Goal: Information Seeking & Learning: Find specific fact

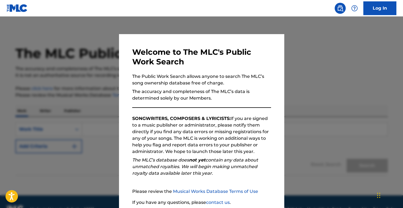
scroll to position [44, 0]
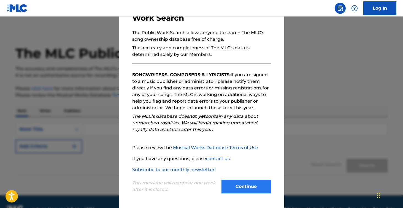
click at [240, 189] on button "Continue" at bounding box center [247, 187] width 50 height 14
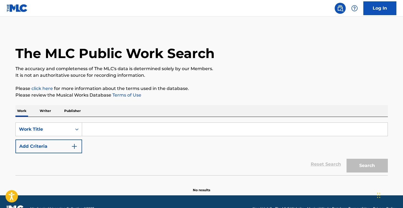
click at [129, 128] on input "Search Form" at bounding box center [235, 129] width 306 height 13
paste input "One Thing"
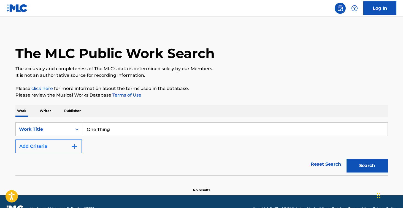
type input "One Thing"
click at [56, 145] on button "Add Criteria" at bounding box center [48, 147] width 67 height 14
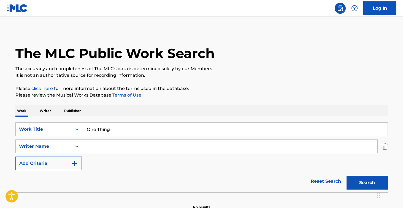
click at [118, 145] on input "Search Form" at bounding box center [229, 146] width 295 height 13
type input "[PERSON_NAME]"
click at [367, 183] on button "Search" at bounding box center [367, 183] width 41 height 14
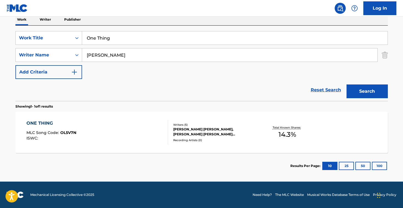
scroll to position [92, 0]
click at [178, 141] on div "Recording Artists ( 0 )" at bounding box center [214, 140] width 83 height 4
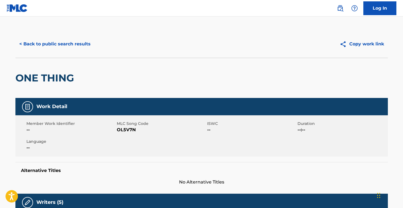
click at [129, 131] on span "OL5V7N" at bounding box center [161, 130] width 89 height 7
copy span "OL5V7N"
click at [75, 45] on button "< Back to public search results" at bounding box center [54, 44] width 79 height 14
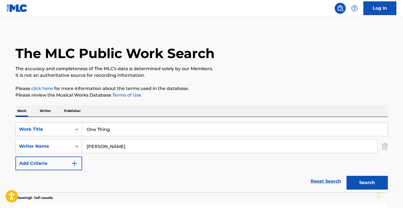
scroll to position [60, 0]
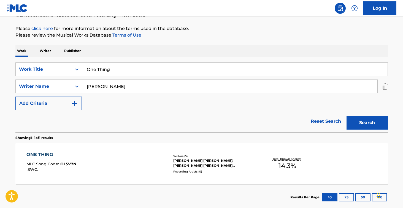
click at [119, 85] on input "[PERSON_NAME]" at bounding box center [229, 86] width 295 height 13
click at [251, 0] on nav "Log In" at bounding box center [201, 8] width 403 height 17
click at [133, 71] on input "One Thing" at bounding box center [235, 69] width 306 height 13
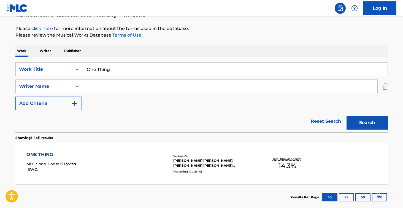
click at [133, 71] on input "One Thing" at bounding box center [235, 69] width 306 height 13
paste input "I LOVE YOU SO JUMPSTYLE"
type input "I LOVE YOU SO JUMPSTYLE"
click at [367, 123] on button "Search" at bounding box center [367, 123] width 41 height 14
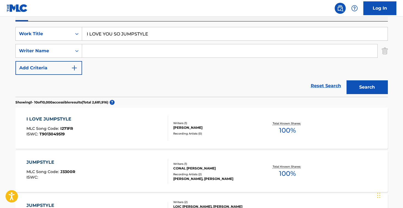
scroll to position [96, 0]
click at [139, 54] on input "Search Form" at bounding box center [229, 50] width 295 height 13
click at [367, 87] on button "Search" at bounding box center [367, 87] width 41 height 14
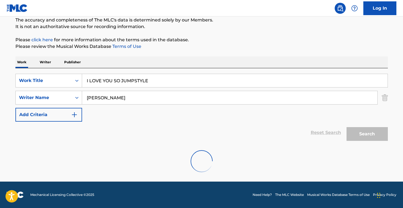
scroll to position [31, 0]
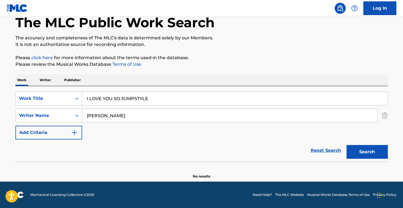
click at [367, 152] on button "Search" at bounding box center [367, 152] width 41 height 14
click at [104, 117] on input "[PERSON_NAME]" at bounding box center [229, 115] width 295 height 13
drag, startPoint x: 102, startPoint y: 116, endPoint x: 74, endPoint y: 117, distance: 28.4
click at [74, 117] on div "SearchWithCriteriafa03766f-804f-4519-b7c6-36e1afa719ff Writer Name [PERSON_NAME]" at bounding box center [201, 116] width 373 height 14
click at [367, 152] on button "Search" at bounding box center [367, 152] width 41 height 14
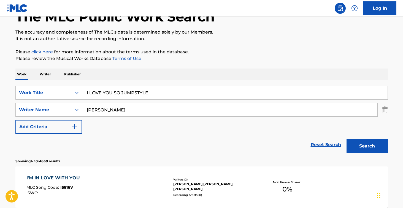
scroll to position [41, 0]
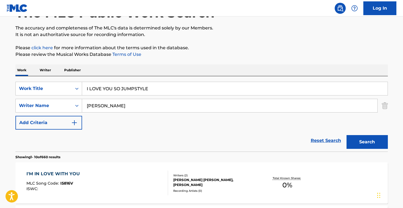
click at [103, 106] on input "[PERSON_NAME]" at bounding box center [229, 105] width 295 height 13
type input "[PERSON_NAME]"
click at [367, 142] on button "Search" at bounding box center [367, 142] width 41 height 14
click at [140, 88] on input "I LOVE YOU SO JUMPSTYLE" at bounding box center [235, 88] width 306 height 13
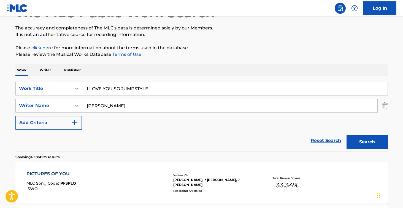
click at [140, 88] on input "I LOVE YOU SO JUMPSTYLE" at bounding box center [235, 88] width 306 height 13
type input "I LOVE YOU SO"
click at [367, 142] on button "Search" at bounding box center [367, 142] width 41 height 14
click at [112, 105] on input "[PERSON_NAME]" at bounding box center [229, 105] width 295 height 13
click at [367, 142] on button "Search" at bounding box center [367, 142] width 41 height 14
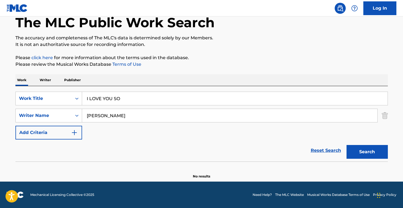
scroll to position [31, 0]
click at [127, 116] on input "[PERSON_NAME]" at bounding box center [229, 115] width 295 height 13
type input "[PERSON_NAME]"
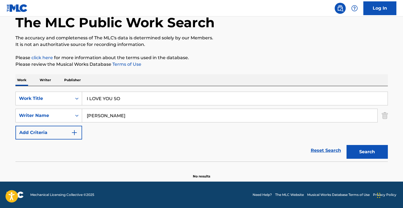
click at [141, 98] on input "I LOVE YOU SO" at bounding box center [235, 98] width 306 height 13
click at [367, 152] on button "Search" at bounding box center [367, 152] width 41 height 14
click at [135, 99] on input "afterglow" at bounding box center [235, 98] width 306 height 13
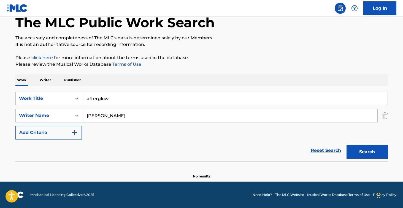
click at [135, 99] on input "afterglow" at bounding box center [235, 98] width 306 height 13
paste input "Beneath The Surface"
type input "Beneath The Surface"
click at [367, 152] on button "Search" at bounding box center [367, 152] width 41 height 14
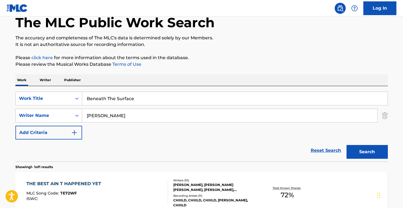
click at [122, 112] on input "[PERSON_NAME]" at bounding box center [229, 115] width 295 height 13
paste input "M"
type input "[PERSON_NAME]"
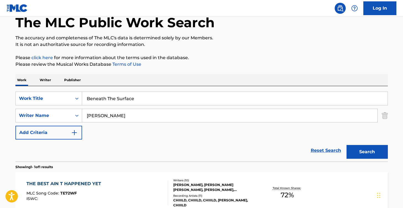
click at [367, 152] on button "Search" at bounding box center [367, 152] width 41 height 14
click at [176, 92] on input "Beneath The Surface" at bounding box center [235, 98] width 306 height 13
paste input "Chrysalis"
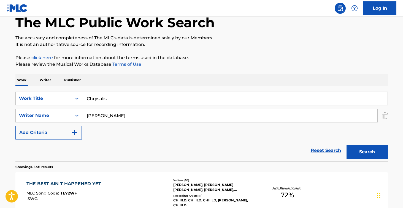
click at [367, 152] on button "Search" at bounding box center [367, 152] width 41 height 14
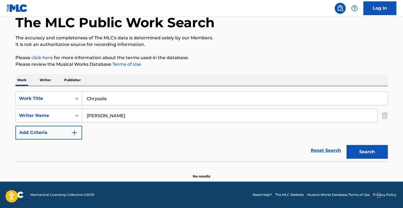
click at [142, 99] on input "Chrysalis" at bounding box center [235, 98] width 306 height 13
paste input "iel"
click at [367, 152] on button "Search" at bounding box center [367, 152] width 41 height 14
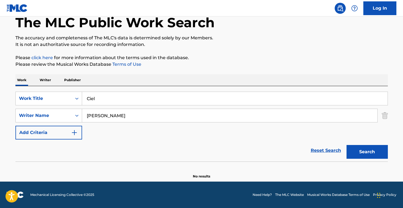
click at [161, 99] on input "Ciel" at bounding box center [235, 98] width 306 height 13
paste input "Emerald"
click at [367, 152] on button "Search" at bounding box center [367, 152] width 41 height 14
click at [178, 93] on input "Emerald" at bounding box center [235, 98] width 306 height 13
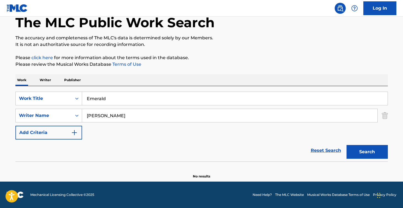
click at [178, 93] on input "Emerald" at bounding box center [235, 98] width 306 height 13
paste input "vening Glow"
click at [367, 152] on button "Search" at bounding box center [367, 152] width 41 height 14
click at [164, 94] on input "Evening Glow" at bounding box center [235, 98] width 306 height 13
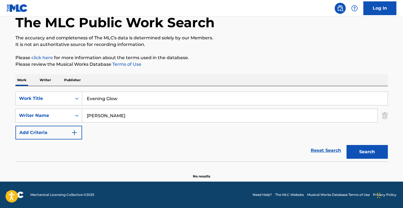
click at [164, 94] on input "Evening Glow" at bounding box center [235, 98] width 306 height 13
paste input "Hopeful Heart"
click at [367, 152] on button "Search" at bounding box center [367, 152] width 41 height 14
click at [164, 95] on input "Hopeful Heart" at bounding box center [235, 98] width 306 height 13
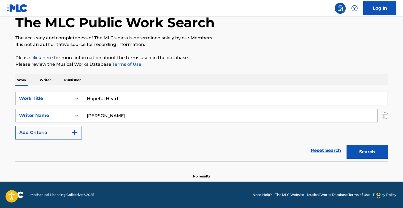
click at [164, 95] on input "Hopeful Heart" at bounding box center [235, 98] width 306 height 13
paste input "Looking Glass"
type input "Looking Glass"
click at [367, 152] on button "Search" at bounding box center [367, 152] width 41 height 14
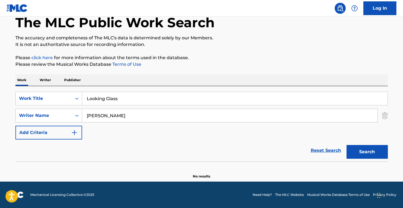
click at [92, 120] on input "[PERSON_NAME]" at bounding box center [229, 115] width 295 height 13
click at [92, 118] on input "[PERSON_NAME]" at bounding box center [229, 115] width 295 height 13
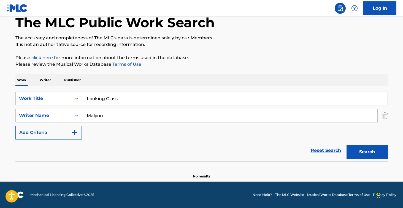
click at [367, 152] on button "Search" at bounding box center [367, 152] width 41 height 14
click at [98, 117] on input "Malyon" at bounding box center [229, 115] width 295 height 13
click at [367, 152] on button "Search" at bounding box center [367, 152] width 41 height 14
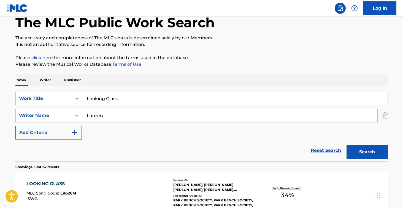
drag, startPoint x: 98, startPoint y: 116, endPoint x: 117, endPoint y: 133, distance: 25.8
click at [117, 134] on div "SearchWithCriteriaced8795d-6d45-440f-851c-e075222c3137 Work Title Looking Glass…" at bounding box center [201, 116] width 373 height 48
click at [120, 117] on input "Lauren" at bounding box center [229, 115] width 295 height 13
click at [367, 152] on button "Search" at bounding box center [367, 152] width 41 height 14
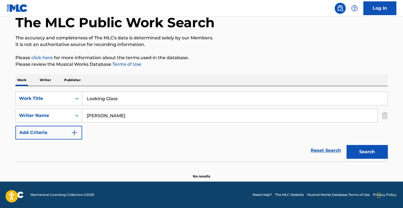
click at [107, 117] on input "[PERSON_NAME]" at bounding box center [229, 115] width 295 height 13
type input "[PERSON_NAME]"
click at [167, 105] on input "Looking Glass" at bounding box center [235, 98] width 306 height 13
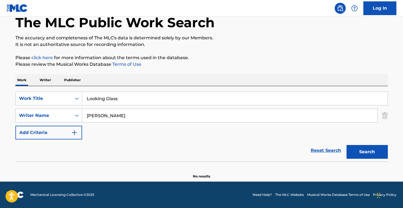
paste input "unar Lullaby"
click at [367, 152] on button "Search" at bounding box center [367, 152] width 41 height 14
click at [181, 100] on input "Lunar Lullaby" at bounding box center [235, 98] width 306 height 13
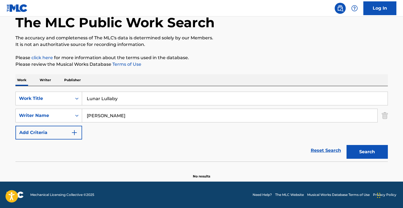
paste input "Midnight Reverie"
click at [367, 152] on button "Search" at bounding box center [367, 152] width 41 height 14
click at [178, 89] on div "SearchWithCriteriaced8795d-6d45-440f-851c-e075222c3137 Work Title Midnight Reve…" at bounding box center [201, 124] width 373 height 76
click at [178, 97] on input "Midnight Reverie" at bounding box center [235, 98] width 306 height 13
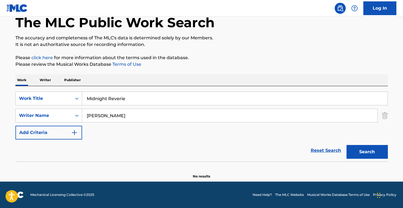
click at [178, 97] on input "Midnight Reverie" at bounding box center [235, 98] width 306 height 13
paste input "oonlight Reflection"
click at [367, 152] on button "Search" at bounding box center [367, 152] width 41 height 14
click at [180, 97] on input "Moonlight Reflection" at bounding box center [235, 98] width 306 height 13
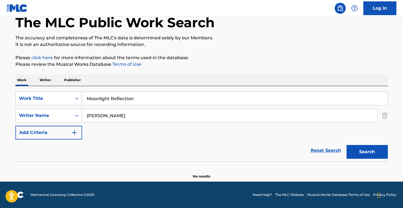
click at [180, 97] on input "Moonlight Reflection" at bounding box center [235, 98] width 306 height 13
paste input "rning Light"
click at [367, 152] on button "Search" at bounding box center [367, 152] width 41 height 14
click at [170, 101] on input "Morning Light" at bounding box center [235, 98] width 306 height 13
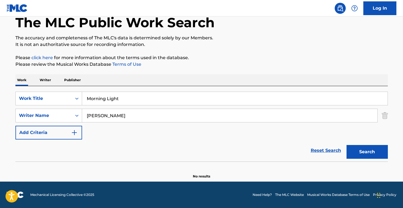
click at [170, 101] on input "Morning Light" at bounding box center [235, 98] width 306 height 13
paste input "Requiem"
click at [367, 152] on button "Search" at bounding box center [367, 152] width 41 height 14
click at [171, 96] on input "Requiem" at bounding box center [235, 98] width 306 height 13
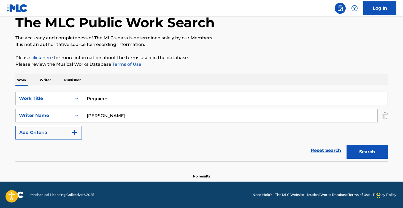
click at [171, 96] on input "Requiem" at bounding box center [235, 98] width 306 height 13
paste input "Whispering Stars"
click at [367, 152] on button "Search" at bounding box center [367, 152] width 41 height 14
click at [166, 98] on input "Whispering Stars" at bounding box center [235, 98] width 306 height 13
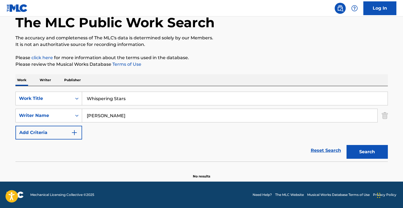
click at [166, 98] on input "Whispering Stars" at bounding box center [235, 98] width 306 height 13
paste input "I Wanna Be The One You Call"
type input "I Wanna Be The One You Call"
click at [131, 122] on input "[PERSON_NAME]" at bounding box center [229, 115] width 295 height 13
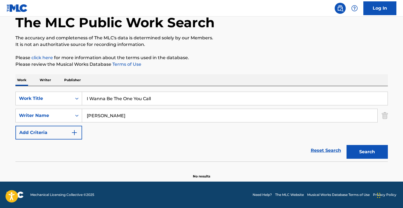
click at [131, 122] on input "[PERSON_NAME]" at bounding box center [229, 115] width 295 height 13
type input "[PERSON_NAME]"
click at [367, 152] on button "Search" at bounding box center [367, 152] width 41 height 14
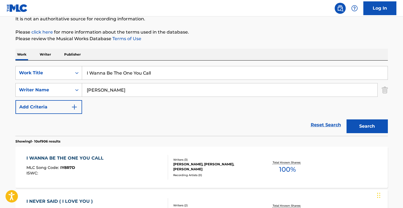
scroll to position [84, 0]
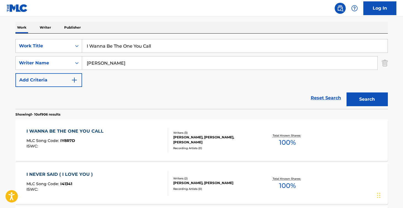
click at [143, 139] on div "I WANNA BE THE ONE YOU CALL MLC Song Code : IY8R7D ISWC :" at bounding box center [97, 140] width 142 height 25
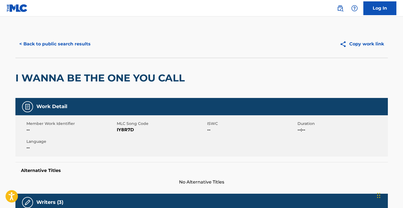
click at [129, 130] on span "IY8R7D" at bounding box center [161, 130] width 89 height 7
copy span "IY8R7D"
click at [78, 50] on button "< Back to public search results" at bounding box center [54, 44] width 79 height 14
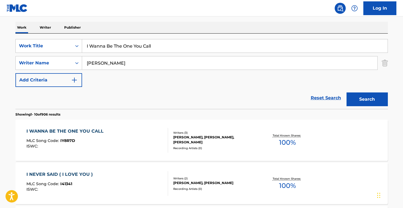
click at [135, 42] on input "I Wanna Be The One You Call" at bounding box center [235, 45] width 306 height 13
paste input "Mr Electric Blue"
type input "Mr Electric Blue"
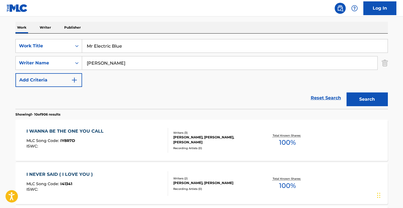
click at [367, 99] on button "Search" at bounding box center [367, 100] width 41 height 14
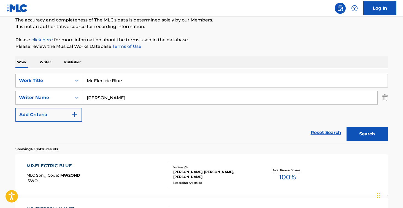
click at [172, 162] on div "MR.ELECTRIC BLUE MLC Song Code : MW2OND ISWC : Writers ( 3 ) [PERSON_NAME], [PE…" at bounding box center [201, 175] width 373 height 41
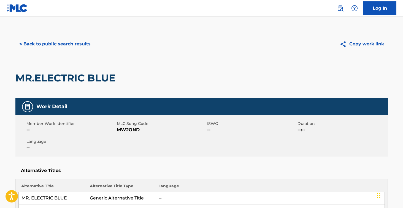
click at [131, 131] on span "MW2OND" at bounding box center [161, 130] width 89 height 7
copy span "MW2OND"
click at [92, 41] on button "< Back to public search results" at bounding box center [54, 44] width 79 height 14
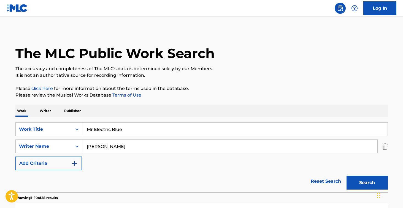
scroll to position [49, 0]
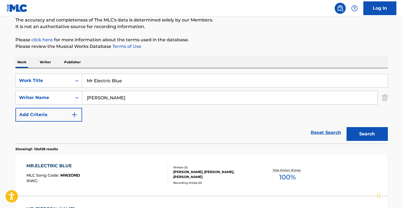
click at [140, 80] on input "Mr Electric Blue" at bounding box center [235, 80] width 306 height 13
paste input "Reminds Me Of You"
type input "Reminds Me Of You"
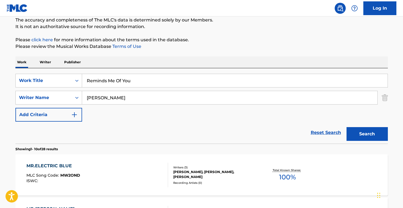
click at [367, 134] on button "Search" at bounding box center [367, 134] width 41 height 14
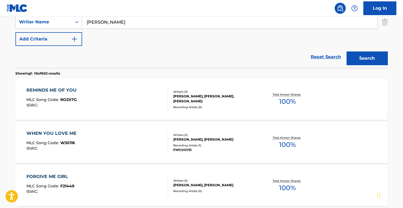
scroll to position [133, 0]
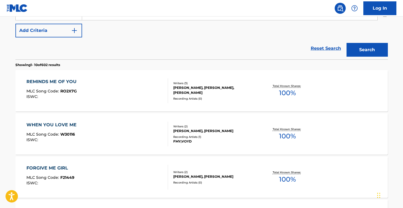
click at [141, 92] on div "REMINDS ME OF YOU MLC Song Code : RO2X7G ISWC :" at bounding box center [97, 91] width 142 height 25
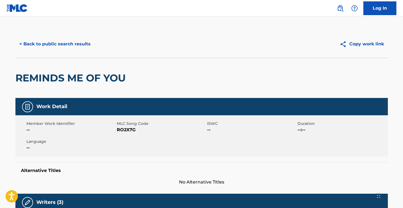
click at [128, 129] on span "RO2X7G" at bounding box center [161, 130] width 89 height 7
copy span "RO2X7G"
click at [89, 42] on button "< Back to public search results" at bounding box center [54, 44] width 79 height 14
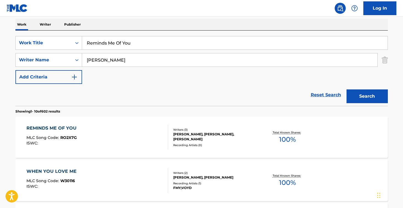
click at [136, 40] on input "Reminds Me Of You" at bounding box center [235, 42] width 306 height 13
paste input "Take Me Home"
type input "Take Me Home"
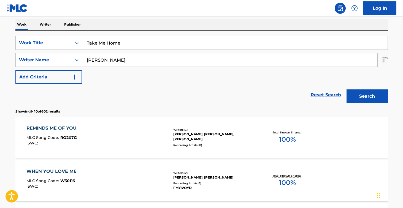
click at [367, 96] on button "Search" at bounding box center [367, 97] width 41 height 14
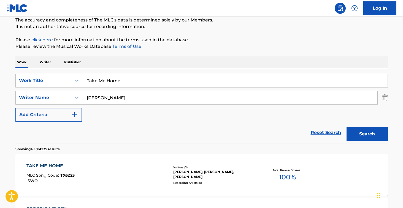
scroll to position [88, 0]
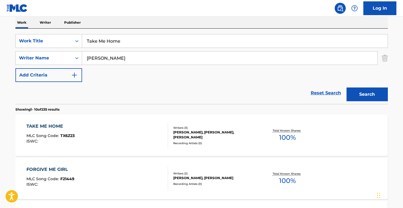
click at [132, 139] on div "TAKE ME HOME MLC Song Code : TX6Z23 ISWC :" at bounding box center [97, 135] width 142 height 25
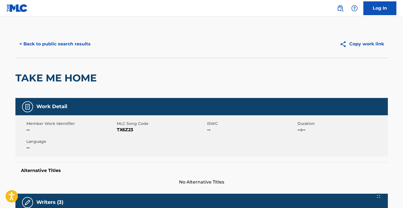
click at [123, 130] on span "TX6Z23" at bounding box center [161, 130] width 89 height 7
copy span "TX6Z23"
click at [76, 46] on button "< Back to public search results" at bounding box center [54, 44] width 79 height 14
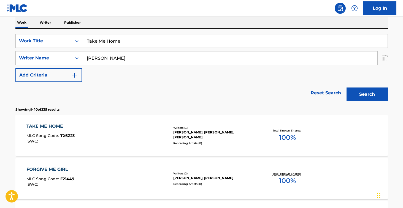
click at [134, 45] on input "Take Me Home" at bounding box center [235, 40] width 306 height 13
paste input "Wanted Man"
type input "Wanted Man"
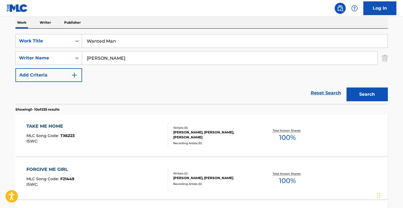
click at [367, 95] on button "Search" at bounding box center [367, 95] width 41 height 14
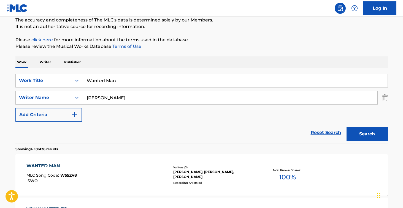
click at [187, 164] on div "WANTED MAN MLC Song Code : W55ZV8 ISWC : Writers ( 3 ) [PERSON_NAME], [PERSON_N…" at bounding box center [201, 175] width 373 height 41
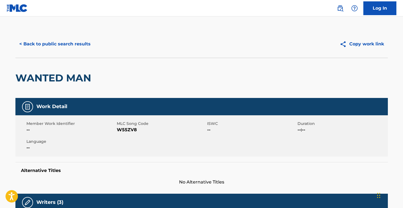
click at [135, 133] on div "Member Work Identifier -- MLC Song Code W55ZV8 ISWC -- Duration --:-- Language …" at bounding box center [201, 135] width 373 height 41
click at [130, 131] on span "W55ZV8" at bounding box center [161, 130] width 89 height 7
copy span "W55ZV8"
click at [64, 40] on button "< Back to public search results" at bounding box center [54, 44] width 79 height 14
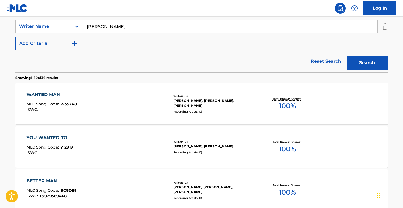
scroll to position [130, 0]
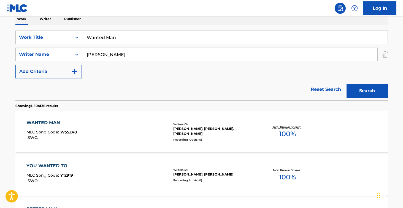
click at [134, 35] on input "Wanted Man" at bounding box center [235, 37] width 306 height 13
paste input "Young American Heart"
type input "Young American Heart"
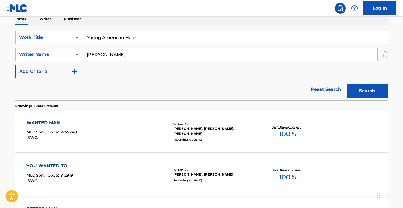
click at [367, 91] on button "Search" at bounding box center [367, 91] width 41 height 14
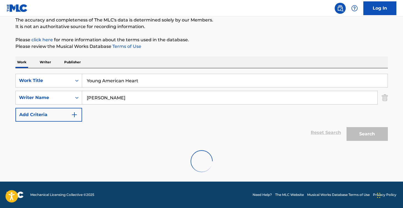
scroll to position [49, 0]
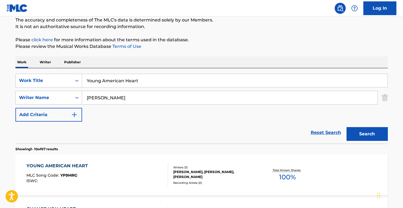
click at [130, 181] on div "YOUNG AMERICAN HEART MLC Song Code : YP9MRG ISWC :" at bounding box center [97, 175] width 142 height 25
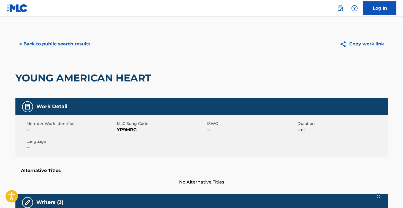
click at [130, 131] on span "YP9MRG" at bounding box center [161, 130] width 89 height 7
copy span "YP9MRG"
click at [80, 50] on button "< Back to public search results" at bounding box center [54, 44] width 79 height 14
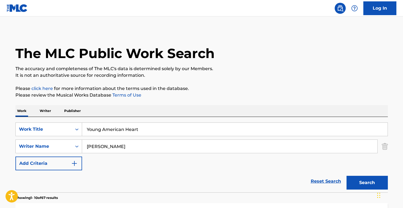
scroll to position [49, 0]
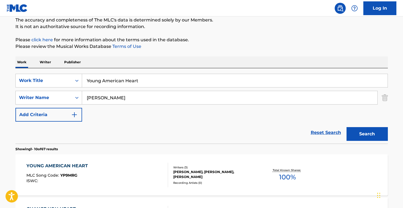
click at [130, 76] on input "Young American Heart" at bounding box center [235, 80] width 306 height 13
paste input "Not Like That Anymore"
type input "Not Like That Anymore"
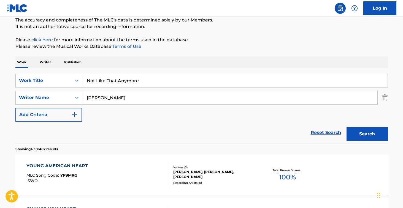
click at [111, 101] on input "[PERSON_NAME]" at bounding box center [229, 97] width 295 height 13
type input "[PERSON_NAME]"
click at [367, 134] on button "Search" at bounding box center [367, 134] width 41 height 14
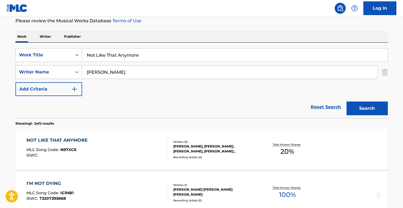
scroll to position [96, 0]
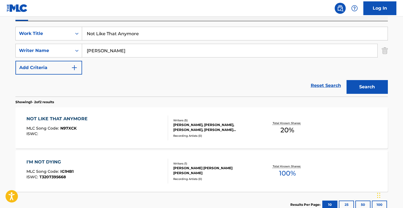
click at [150, 139] on div "NOT LIKE THAT ANYMORE MLC Song Code : N97XCK ISWC :" at bounding box center [97, 128] width 142 height 25
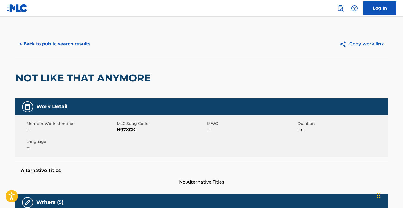
click at [126, 130] on span "N97XCK" at bounding box center [161, 130] width 89 height 7
copy span "N97XCK"
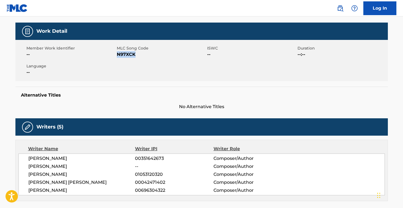
scroll to position [162, 0]
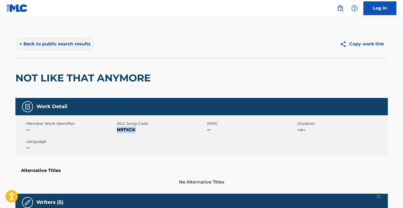
click at [41, 45] on button "< Back to public search results" at bounding box center [54, 44] width 79 height 14
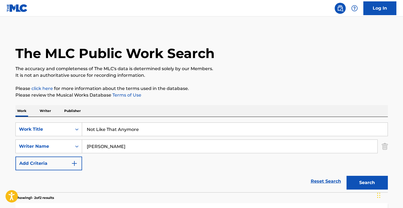
scroll to position [96, 0]
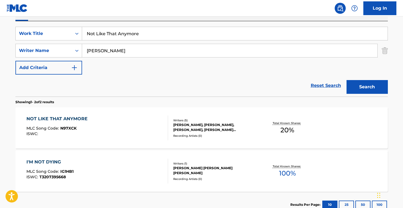
click at [121, 37] on input "Not Like That Anymore" at bounding box center [235, 33] width 306 height 13
paste input "Crybaby"
type input "Crybaby"
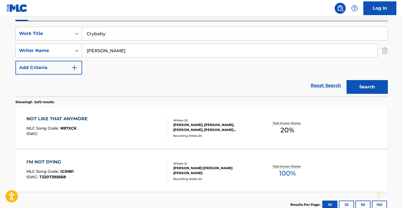
click at [112, 53] on input "[PERSON_NAME]" at bounding box center [229, 50] width 295 height 13
type input "[PERSON_NAME]"
click at [367, 87] on button "Search" at bounding box center [367, 87] width 41 height 14
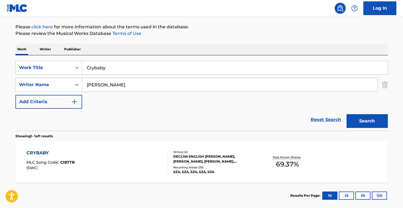
scroll to position [86, 0]
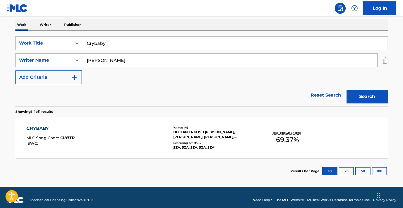
click at [142, 144] on div "CRYBABY MLC Song Code : CI87TR ISWC :" at bounding box center [97, 137] width 142 height 25
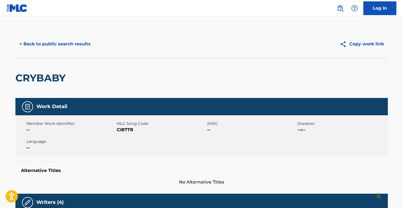
click at [126, 131] on span "CI87TR" at bounding box center [161, 130] width 89 height 7
copy span "CI87TR"
click at [73, 43] on button "< Back to public search results" at bounding box center [54, 44] width 79 height 14
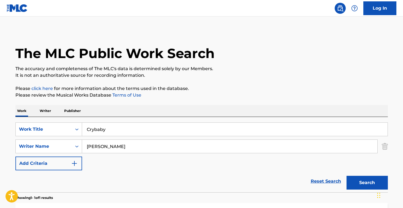
scroll to position [60, 0]
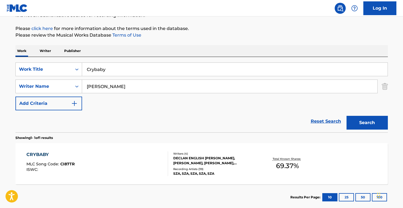
click at [115, 71] on input "Crybaby" at bounding box center [235, 69] width 306 height 13
paste input "Diamond Boy (DTM)"
type input "Diamond Boy (DTM)"
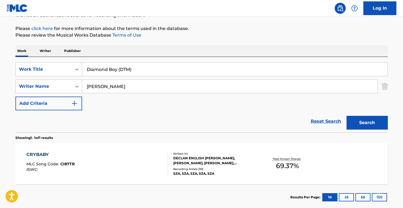
click at [367, 123] on button "Search" at bounding box center [367, 123] width 41 height 14
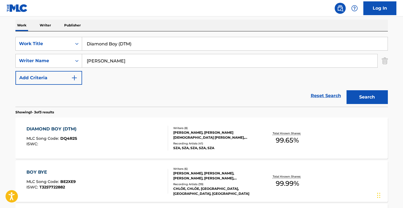
scroll to position [86, 0]
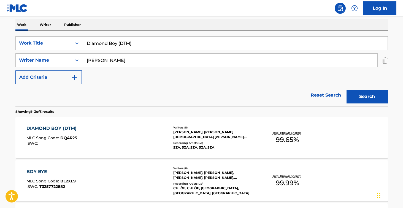
click at [142, 149] on div "DIAMOND BOY (DTM) MLC Song Code : DQ4R2S ISWC :" at bounding box center [97, 137] width 142 height 25
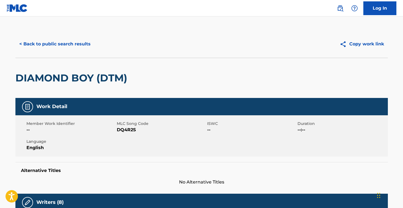
click at [125, 130] on span "DQ4R2S" at bounding box center [161, 130] width 89 height 7
copy span "DQ4R2S"
click at [82, 43] on button "< Back to public search results" at bounding box center [54, 44] width 79 height 14
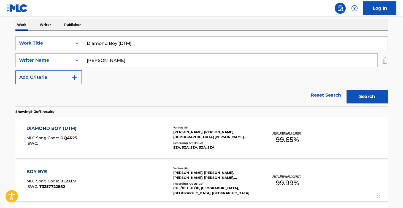
click at [131, 45] on input "Diamond Boy (DTM)" at bounding box center [235, 43] width 306 height 13
paste input "Love Me 4 Me"
type input "Love Me 4 Me"
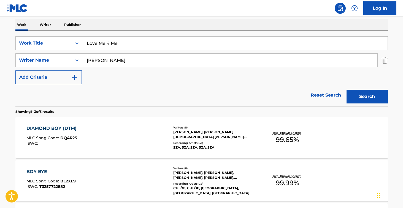
click at [367, 97] on button "Search" at bounding box center [367, 97] width 41 height 14
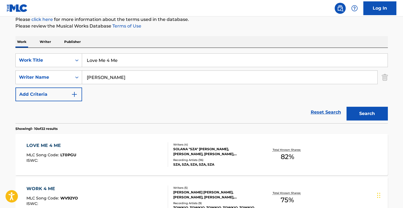
scroll to position [69, 0]
click at [138, 149] on div "LOVE ME 4 ME MLC Song Code : LT0PGU ISWC :" at bounding box center [97, 154] width 142 height 25
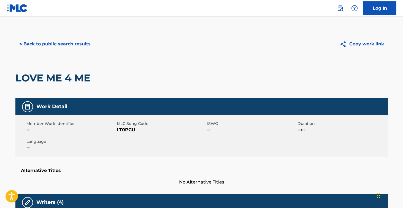
click at [127, 129] on span "LT0PGU" at bounding box center [161, 130] width 89 height 7
click at [80, 43] on button "< Back to public search results" at bounding box center [54, 44] width 79 height 14
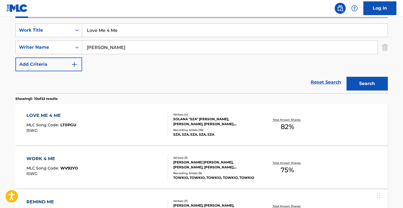
scroll to position [104, 0]
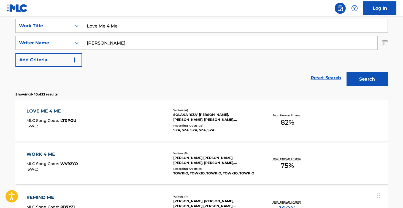
click at [119, 26] on input "Love Me 4 Me" at bounding box center [235, 25] width 306 height 13
paste input "USRC12303079"
click at [367, 79] on button "Search" at bounding box center [367, 79] width 41 height 14
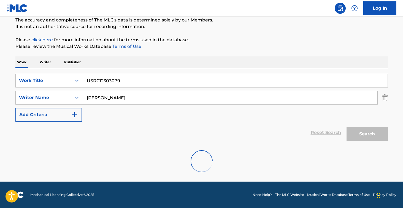
scroll to position [31, 0]
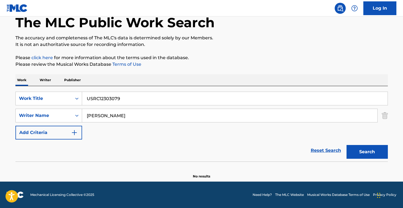
click at [134, 99] on input "USRC12303079" at bounding box center [235, 98] width 306 height 13
click at [147, 100] on input "USRC12303079" at bounding box center [235, 98] width 306 height 13
paste input "PSA"
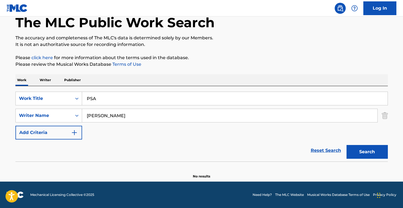
type input "PSA"
click at [367, 152] on button "Search" at bounding box center [367, 152] width 41 height 14
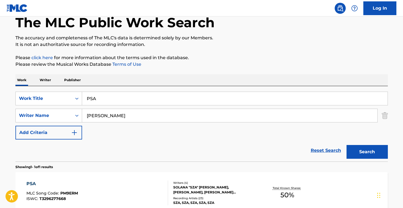
scroll to position [79, 0]
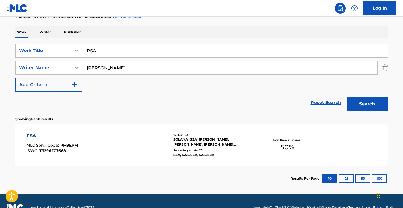
click at [143, 141] on div "PSA MLC Song Code : PM9ERM ISWC : T3296277668" at bounding box center [97, 145] width 142 height 25
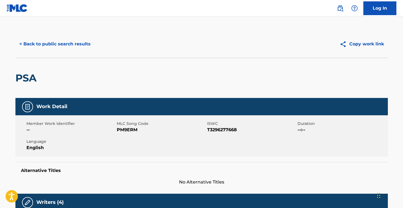
click at [121, 131] on span "PM9ERM" at bounding box center [161, 130] width 89 height 7
click at [85, 46] on button "< Back to public search results" at bounding box center [54, 44] width 79 height 14
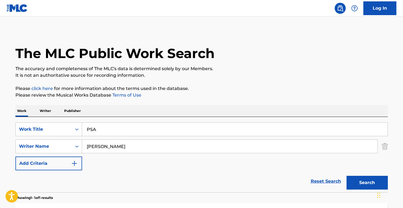
scroll to position [60, 0]
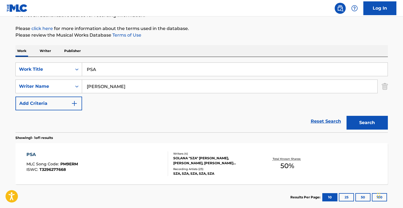
click at [134, 67] on input "PSA" at bounding box center [235, 69] width 306 height 13
paste input "Feel Something"
type input "Feel Something"
click at [128, 89] on input "[PERSON_NAME]" at bounding box center [229, 86] width 295 height 13
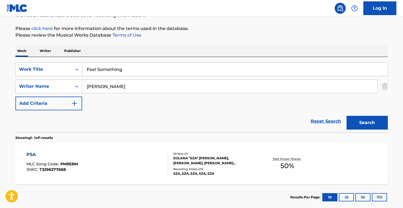
click at [128, 89] on input "[PERSON_NAME]" at bounding box center [229, 86] width 295 height 13
type input "[PERSON_NAME]"
click at [367, 123] on button "Search" at bounding box center [367, 123] width 41 height 14
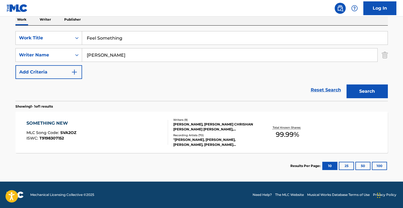
scroll to position [92, 0]
click at [127, 125] on div "SOMETHING NEW MLC Song Code : SVA2OZ ISWC : T9198307152" at bounding box center [97, 132] width 142 height 25
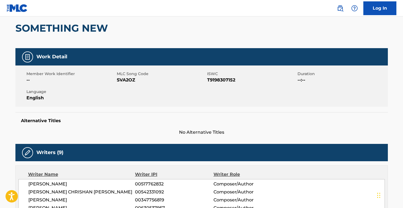
scroll to position [154, 0]
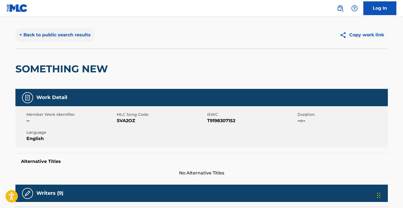
click at [60, 35] on button "< Back to public search results" at bounding box center [54, 35] width 79 height 14
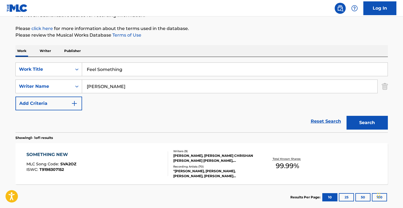
click at [144, 90] on input "[PERSON_NAME]" at bounding box center [229, 86] width 295 height 13
type input "[PERSON_NAME]"
click at [367, 123] on button "Search" at bounding box center [367, 123] width 41 height 14
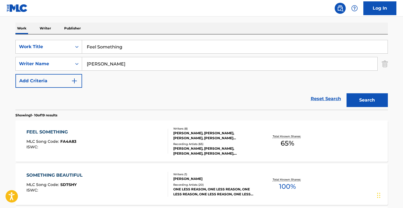
scroll to position [96, 0]
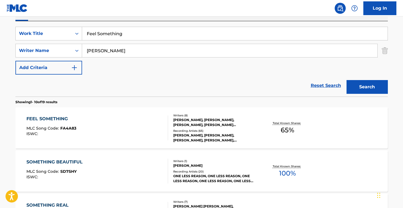
click at [135, 123] on div "FEEL SOMETHING MLC Song Code : FA4A83 ISWC :" at bounding box center [97, 128] width 142 height 25
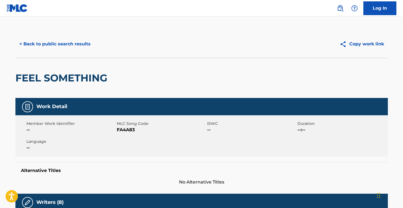
click at [128, 131] on span "FA4A83" at bounding box center [161, 130] width 89 height 7
click at [81, 47] on button "< Back to public search results" at bounding box center [54, 44] width 79 height 14
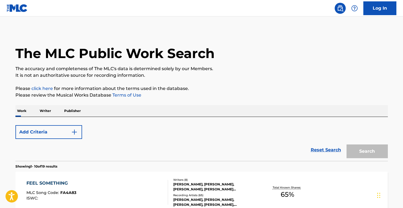
scroll to position [96, 0]
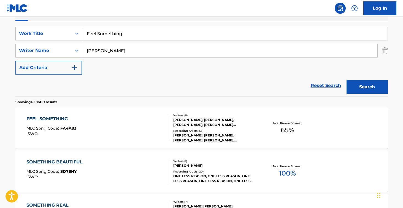
click at [130, 38] on input "Feel Something" at bounding box center [235, 33] width 306 height 13
paste input "Messed Up"
click at [367, 87] on button "Search" at bounding box center [367, 87] width 41 height 14
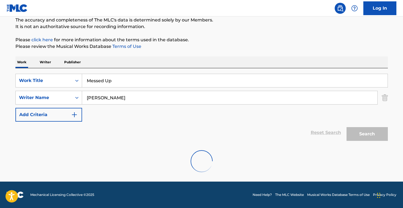
scroll to position [49, 0]
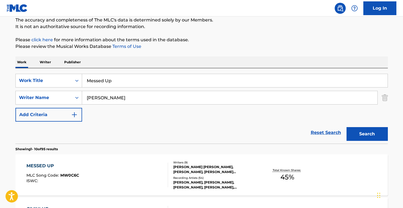
click at [127, 81] on input "Messed Up" at bounding box center [235, 80] width 306 height 13
paste input "Emerald / Burgundy"
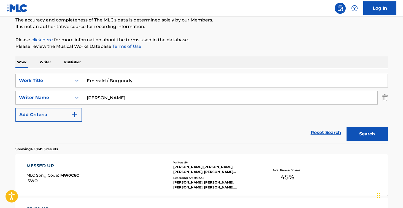
type input "Emerald / Burgundy"
click at [367, 134] on button "Search" at bounding box center [367, 134] width 41 height 14
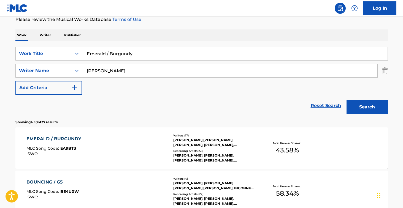
scroll to position [76, 0]
click at [136, 141] on div "EMERALD / BURGUNDY MLC Song Code : EA9BT3 ISWC :" at bounding box center [97, 148] width 142 height 25
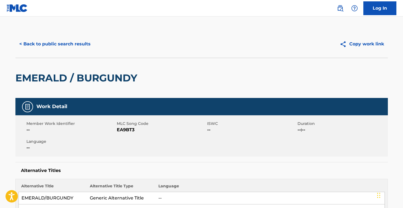
click at [126, 132] on span "EA9BT3" at bounding box center [161, 130] width 89 height 7
click at [76, 42] on button "< Back to public search results" at bounding box center [54, 44] width 79 height 14
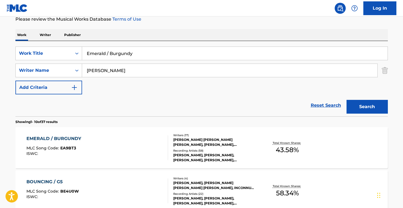
click at [123, 56] on input "Emerald / Burgundy" at bounding box center [235, 53] width 306 height 13
paste input "New Flame"
type input "New Flame"
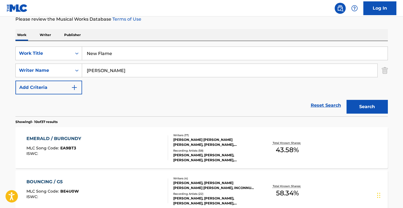
click at [367, 107] on button "Search" at bounding box center [367, 107] width 41 height 14
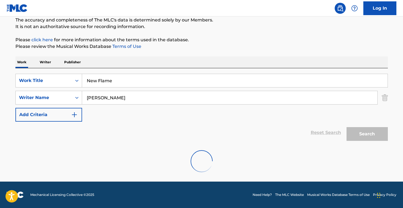
scroll to position [49, 0]
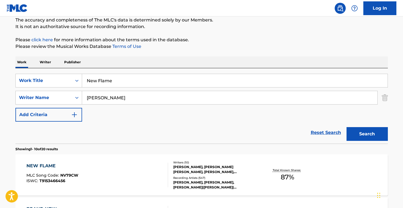
click at [106, 163] on div "NEW FLAME MLC Song Code : NV79CW ISWC : T9153466456 Writers ( 10 ) [PERSON_NAME…" at bounding box center [201, 175] width 373 height 41
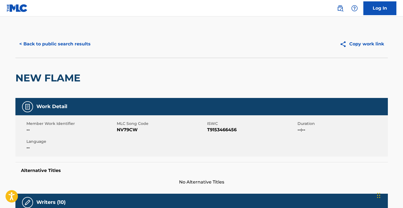
click at [125, 129] on span "NV79CW" at bounding box center [161, 130] width 89 height 7
click at [85, 36] on div "< Back to public search results Copy work link" at bounding box center [201, 44] width 373 height 28
click at [85, 45] on button "< Back to public search results" at bounding box center [54, 44] width 79 height 14
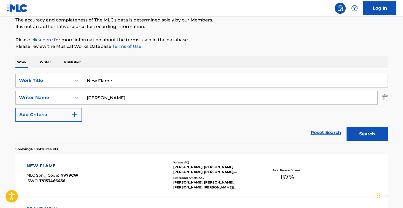
click at [125, 77] on input "New Flame" at bounding box center [235, 80] width 306 height 13
paste input "Play Your Part"
click at [367, 134] on button "Search" at bounding box center [367, 134] width 41 height 14
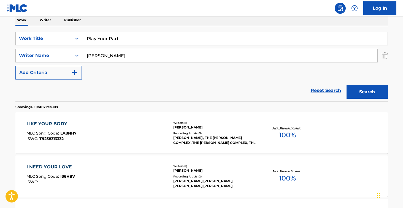
scroll to position [92, 0]
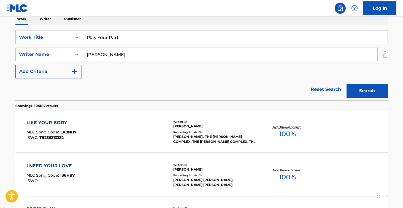
click at [98, 34] on input "Play Your Part" at bounding box center [235, 37] width 306 height 13
paste input "Side Piece"
click at [367, 91] on button "Search" at bounding box center [367, 91] width 41 height 14
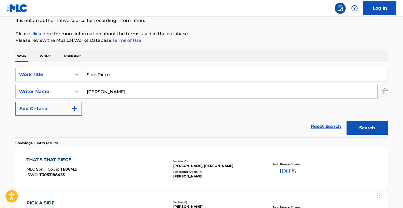
scroll to position [76, 0]
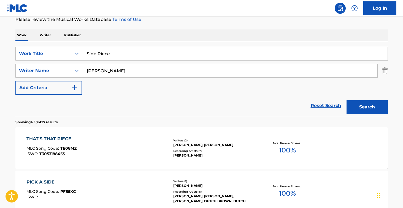
click at [131, 55] on input "Side Piece" at bounding box center [235, 53] width 306 height 13
paste input "Play Your Part"
type input "Play Your Part"
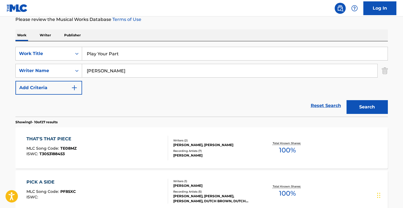
click at [131, 74] on input "[PERSON_NAME]" at bounding box center [229, 70] width 295 height 13
click at [367, 107] on button "Search" at bounding box center [367, 107] width 41 height 14
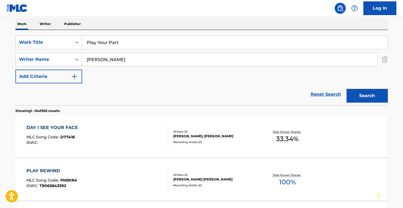
scroll to position [88, 0]
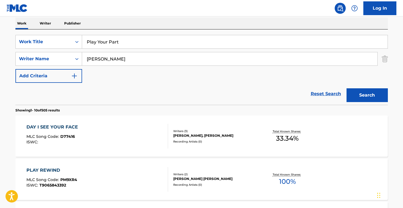
click at [367, 95] on button "Search" at bounding box center [367, 95] width 41 height 14
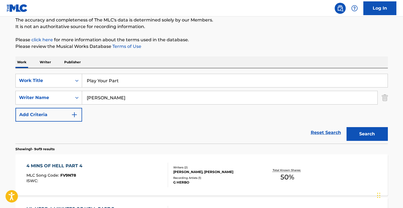
click at [117, 93] on input "[PERSON_NAME]" at bounding box center [229, 97] width 295 height 13
click at [367, 134] on button "Search" at bounding box center [367, 134] width 41 height 14
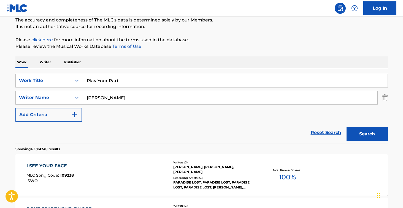
click at [121, 98] on input "[PERSON_NAME]" at bounding box center [229, 97] width 295 height 13
type input "[PERSON_NAME]"
click at [128, 80] on input "Play Your Part" at bounding box center [235, 80] width 306 height 13
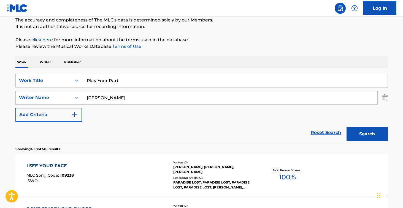
click at [128, 80] on input "Play Your Part" at bounding box center [235, 80] width 306 height 13
paste input "One Call Away"
type input "One Call Away"
click at [367, 134] on button "Search" at bounding box center [367, 134] width 41 height 14
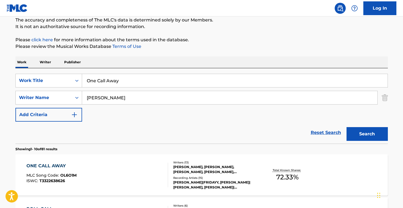
click at [134, 173] on div "ONE CALL AWAY MLC Song Code : OL6O1M ISWC : T3322638626" at bounding box center [97, 175] width 142 height 25
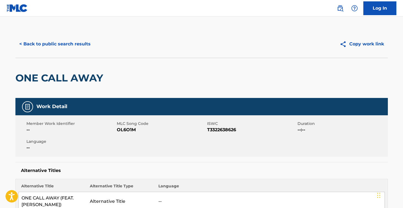
click at [133, 131] on span "OL6O1M" at bounding box center [161, 130] width 89 height 7
click at [85, 45] on button "< Back to public search results" at bounding box center [54, 44] width 79 height 14
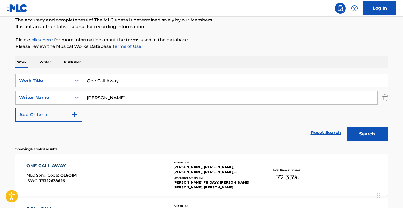
click at [125, 80] on input "One Call Away" at bounding box center [235, 80] width 306 height 13
paste input "Ain't Thinking 'Bout You - [PERSON_NAME] feat [PERSON_NAME]"
click at [367, 134] on button "Search" at bounding box center [367, 134] width 41 height 14
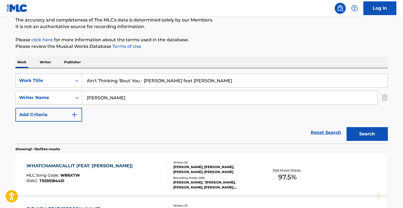
drag, startPoint x: 218, startPoint y: 81, endPoint x: 146, endPoint y: 82, distance: 72.5
click at [146, 82] on input "Ain't Thinking 'Bout You - [PERSON_NAME] feat [PERSON_NAME]" at bounding box center [235, 80] width 306 height 13
type input "Ain't Thinking 'Bout You"
click at [367, 134] on button "Search" at bounding box center [367, 134] width 41 height 14
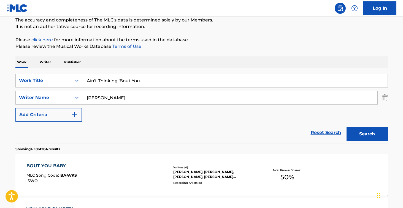
click at [111, 98] on input "[PERSON_NAME]" at bounding box center [229, 97] width 295 height 13
type input "[PERSON_NAME]"
click at [367, 134] on button "Search" at bounding box center [367, 134] width 41 height 14
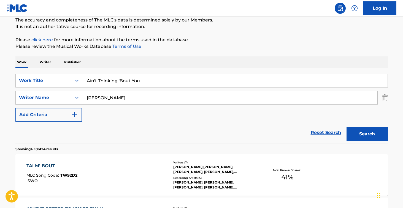
click at [153, 81] on input "Ain't Thinking 'Bout You" at bounding box center [235, 80] width 306 height 13
paste input "[MEDICAL_DATA]"
type input "[MEDICAL_DATA]"
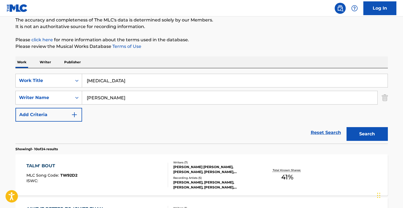
click at [133, 97] on input "[PERSON_NAME]" at bounding box center [229, 97] width 295 height 13
type input "[PERSON_NAME]"
click at [367, 134] on button "Search" at bounding box center [367, 134] width 41 height 14
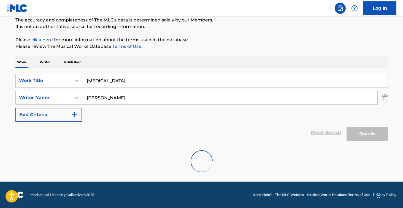
scroll to position [31, 0]
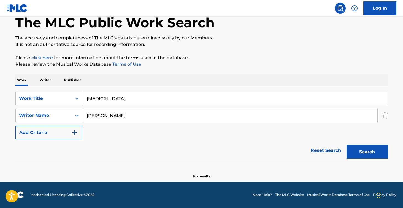
click at [124, 99] on input "[MEDICAL_DATA]" at bounding box center [235, 98] width 306 height 13
paste input "ANGEL JUMPSTYLE"
click at [367, 152] on button "Search" at bounding box center [367, 152] width 41 height 14
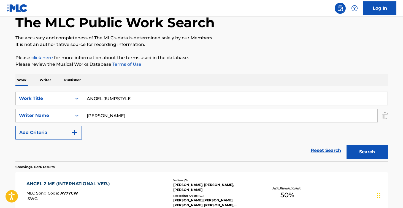
click at [125, 100] on input "ANGEL JUMPSTYLE" at bounding box center [235, 98] width 306 height 13
type input "ANGEL"
click at [367, 152] on button "Search" at bounding box center [367, 152] width 41 height 14
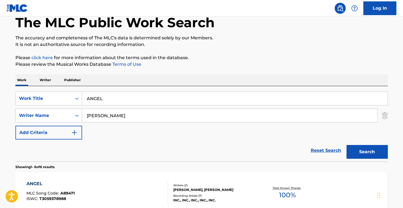
click at [123, 115] on input "[PERSON_NAME]" at bounding box center [229, 115] width 295 height 13
click at [101, 118] on input "mckaylorraine" at bounding box center [229, 115] width 295 height 13
type input "[PERSON_NAME]"
click at [367, 152] on button "Search" at bounding box center [367, 152] width 41 height 14
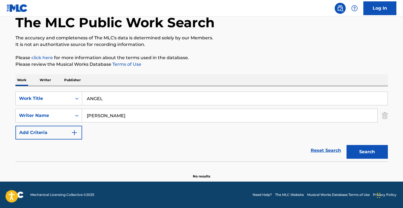
click at [124, 116] on input "[PERSON_NAME]" at bounding box center [229, 115] width 295 height 13
click at [131, 100] on input "ANGEL" at bounding box center [235, 98] width 306 height 13
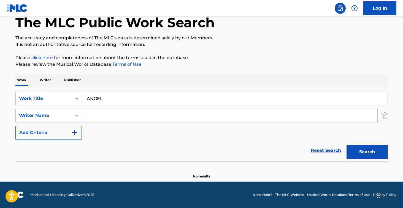
paste input "JUMPSTYLE"
type input "ANGEL JUMPSTYLE"
click at [367, 152] on button "Search" at bounding box center [367, 152] width 41 height 14
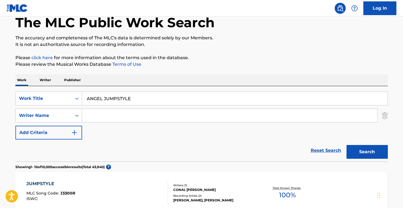
click at [146, 112] on input "Search Form" at bounding box center [229, 115] width 295 height 13
type input "d"
click at [367, 152] on button "Search" at bounding box center [367, 152] width 41 height 14
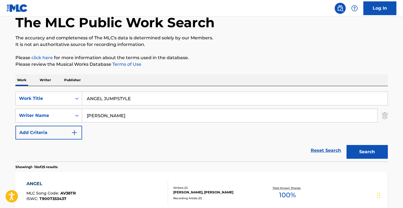
click at [367, 152] on button "Search" at bounding box center [367, 152] width 41 height 14
drag, startPoint x: 291, startPoint y: 208, endPoint x: 230, endPoint y: 147, distance: 85.9
click at [230, 147] on div "Reset Search Search" at bounding box center [201, 151] width 373 height 22
click at [145, 121] on input "[PERSON_NAME]" at bounding box center [229, 115] width 295 height 13
type input "[PERSON_NAME]"
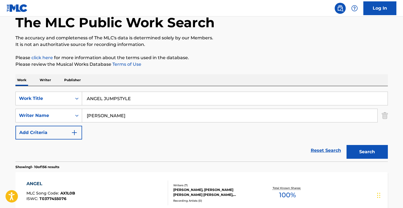
click at [367, 152] on button "Search" at bounding box center [367, 152] width 41 height 14
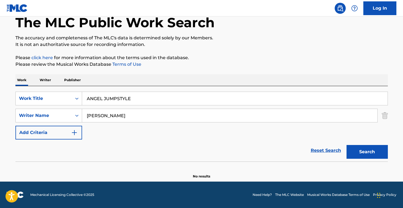
click at [140, 100] on input "ANGEL JUMPSTYLE" at bounding box center [235, 98] width 306 height 13
paste input "BROAD DAY"
type input "BROAD DAY"
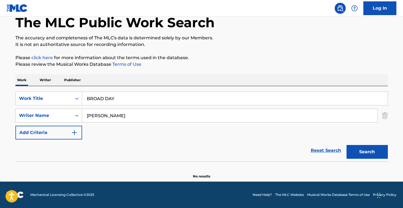
click at [136, 113] on input "[PERSON_NAME]" at bounding box center [229, 115] width 295 height 13
click at [367, 152] on button "Search" at bounding box center [367, 152] width 41 height 14
click at [110, 118] on input "ezeokonkwo" at bounding box center [229, 115] width 295 height 13
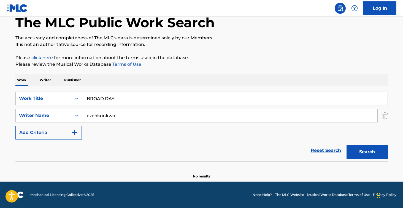
click at [110, 118] on input "ezeokonkwo" at bounding box center [229, 115] width 295 height 13
click at [367, 152] on button "Search" at bounding box center [367, 152] width 41 height 14
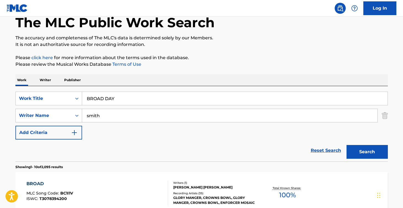
click at [107, 116] on input "smith" at bounding box center [229, 115] width 295 height 13
click at [367, 152] on button "Search" at bounding box center [367, 152] width 41 height 14
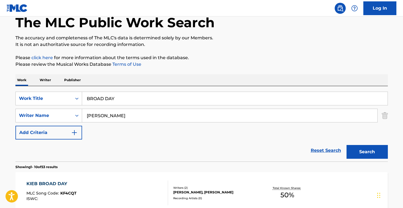
click at [112, 114] on input "[PERSON_NAME]" at bounding box center [229, 115] width 295 height 13
click at [367, 152] on button "Search" at bounding box center [367, 152] width 41 height 14
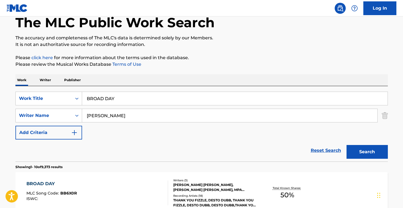
drag, startPoint x: 105, startPoint y: 124, endPoint x: 125, endPoint y: 118, distance: 20.1
click at [125, 118] on input "[PERSON_NAME]" at bounding box center [229, 115] width 295 height 13
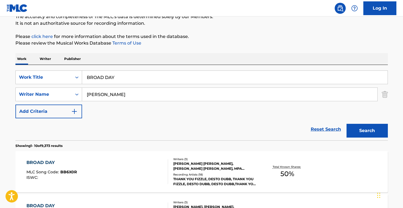
scroll to position [53, 0]
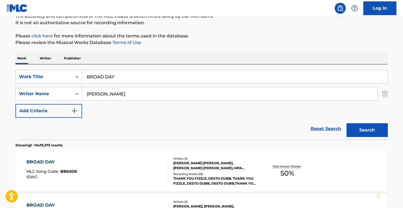
type input "[PERSON_NAME]"
click at [367, 130] on button "Search" at bounding box center [367, 130] width 41 height 14
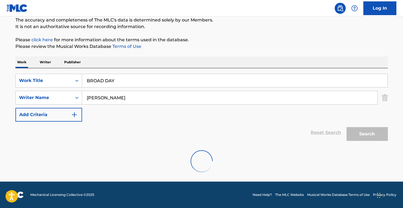
scroll to position [31, 0]
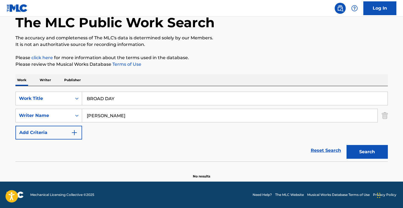
click at [137, 117] on input "[PERSON_NAME]" at bounding box center [229, 115] width 295 height 13
click at [51, 79] on p "Writer" at bounding box center [45, 80] width 15 height 12
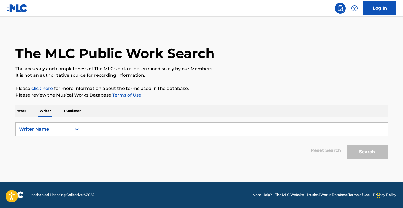
click at [112, 125] on input "Search Form" at bounding box center [235, 129] width 306 height 13
paste input "[PERSON_NAME]"
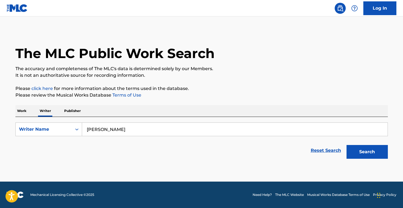
type input "[PERSON_NAME]"
click at [367, 152] on button "Search" at bounding box center [367, 152] width 41 height 14
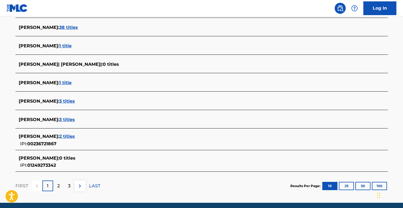
scroll to position [198, 0]
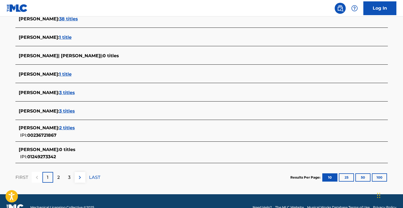
click at [80, 97] on div "[PERSON_NAME] : 3 titles" at bounding box center [201, 93] width 373 height 13
click at [75, 93] on span "3 titles" at bounding box center [67, 92] width 16 height 5
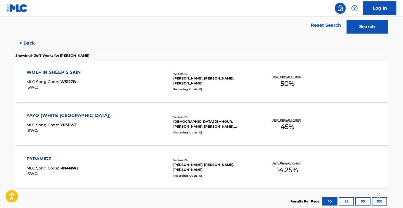
scroll to position [57, 0]
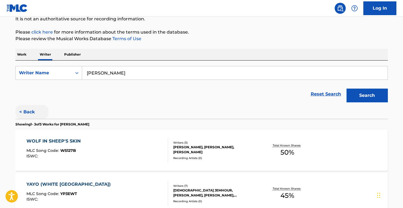
click at [21, 113] on button "< Back" at bounding box center [31, 112] width 33 height 14
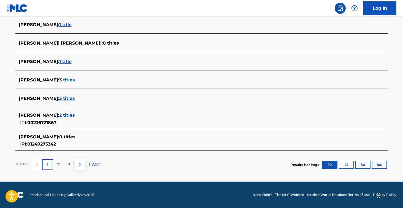
click at [79, 168] on img at bounding box center [80, 165] width 7 height 7
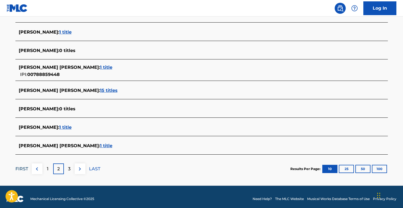
click at [18, 169] on p "FIRST" at bounding box center [21, 169] width 13 height 7
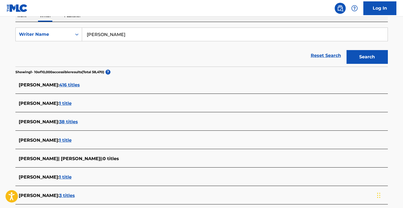
scroll to position [142, 0]
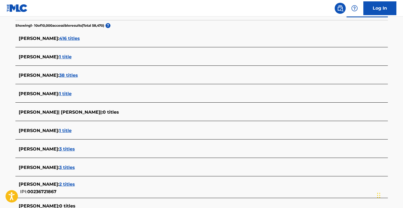
click at [79, 152] on div "[PERSON_NAME] : 3 titles" at bounding box center [195, 149] width 352 height 7
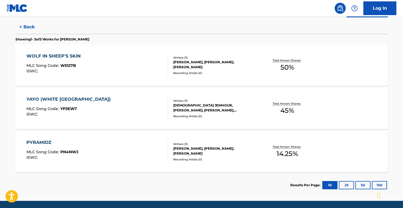
click at [126, 105] on div "YAYO (WHITE PARIS) MLC Song Code : YP3EWT ISWC :" at bounding box center [97, 108] width 142 height 25
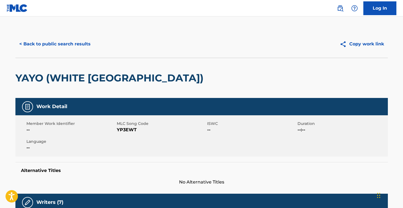
click at [122, 133] on span "YP3EWT" at bounding box center [161, 130] width 89 height 7
click at [123, 130] on span "YP3EWT" at bounding box center [161, 130] width 89 height 7
click at [80, 44] on button "< Back to public search results" at bounding box center [54, 44] width 79 height 14
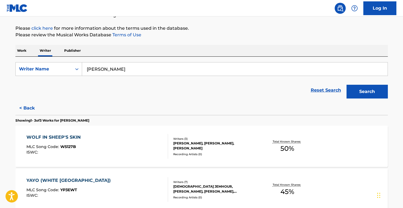
scroll to position [54, 0]
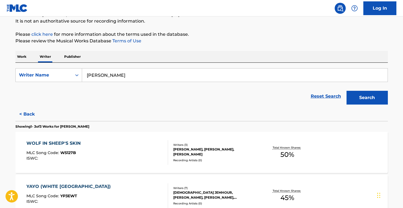
click at [111, 79] on input "[PERSON_NAME]" at bounding box center [235, 75] width 306 height 13
click at [25, 53] on p "Work" at bounding box center [21, 57] width 13 height 12
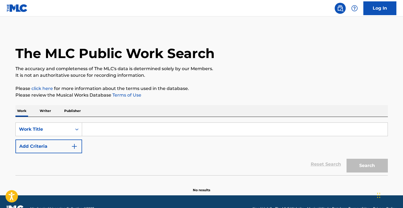
click at [115, 125] on input "Search Form" at bounding box center [235, 129] width 306 height 13
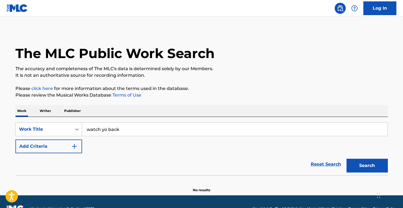
type input "watch yo back"
click at [367, 166] on button "Search" at bounding box center [367, 166] width 41 height 14
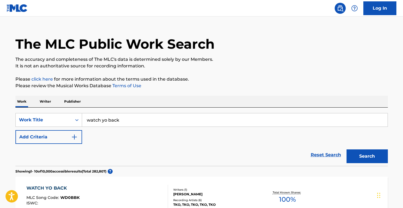
scroll to position [51, 0]
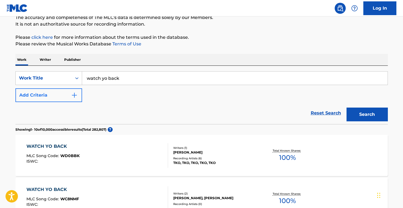
click at [77, 92] on img "Search Form" at bounding box center [74, 95] width 7 height 7
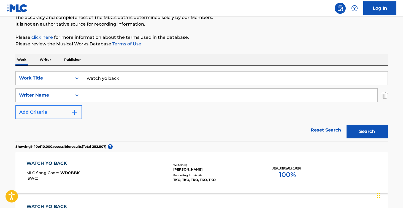
click at [105, 92] on input "Search Form" at bounding box center [229, 95] width 295 height 13
click at [367, 132] on button "Search" at bounding box center [367, 132] width 41 height 14
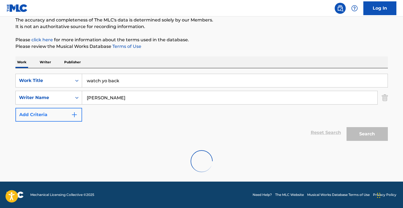
scroll to position [49, 0]
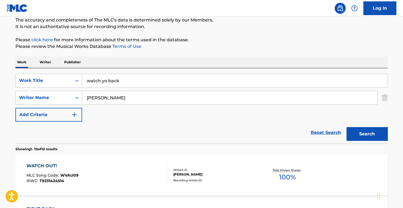
click at [122, 95] on input "[PERSON_NAME]" at bounding box center [229, 97] width 295 height 13
click at [367, 134] on button "Search" at bounding box center [367, 134] width 41 height 14
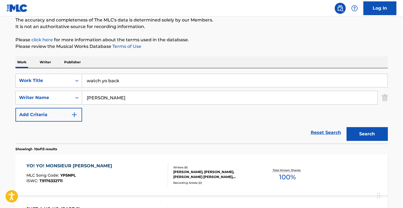
click at [136, 105] on div "SearchWithCriteriaced8795d-6d45-440f-851c-e075222c3137 Work Title watch yo back…" at bounding box center [201, 98] width 373 height 48
click at [133, 94] on input "[PERSON_NAME]" at bounding box center [229, 97] width 295 height 13
type input "[PERSON_NAME]"
click at [367, 134] on button "Search" at bounding box center [367, 134] width 41 height 14
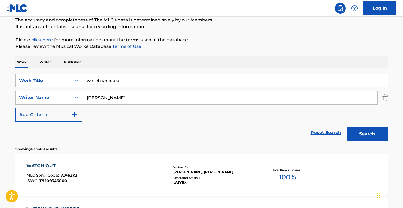
click at [129, 79] on input "watch yo back" at bounding box center [235, 80] width 306 height 13
type input "shoot for the moon"
click at [122, 101] on input "[PERSON_NAME]" at bounding box center [229, 97] width 295 height 13
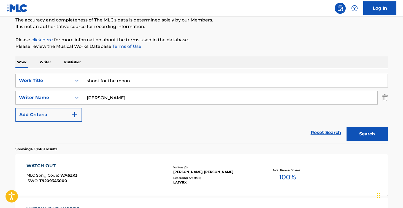
click at [122, 101] on input "[PERSON_NAME]" at bounding box center [229, 97] width 295 height 13
click at [367, 134] on button "Search" at bounding box center [367, 134] width 41 height 14
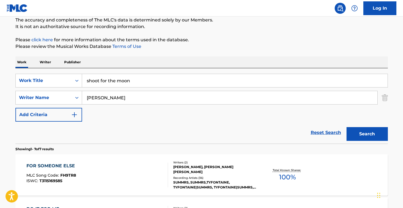
click at [120, 101] on input "[PERSON_NAME]" at bounding box center [229, 97] width 295 height 13
click at [367, 134] on button "Search" at bounding box center [367, 134] width 41 height 14
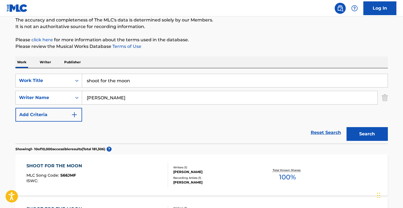
type input "[PERSON_NAME]"
click at [134, 79] on input "shoot for the moon" at bounding box center [235, 80] width 306 height 13
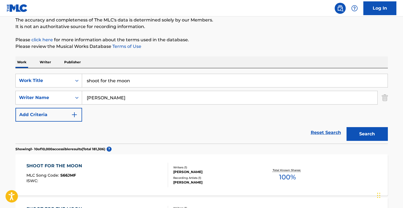
paste input "ONE HELLUVA DRUG"
type input "ONE HELLUVA DRUG"
click at [367, 134] on button "Search" at bounding box center [367, 134] width 41 height 14
click at [129, 95] on input "[PERSON_NAME]" at bounding box center [229, 97] width 295 height 13
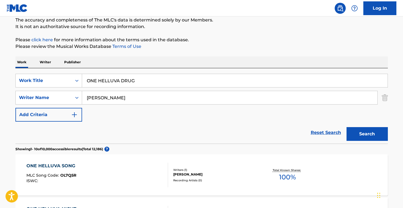
click at [367, 134] on button "Search" at bounding box center [367, 134] width 41 height 14
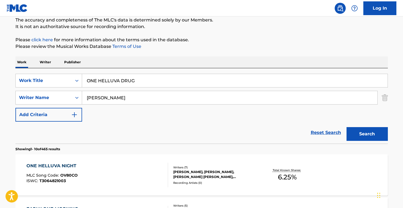
drag, startPoint x: 129, startPoint y: 95, endPoint x: 127, endPoint y: 98, distance: 3.6
click at [127, 98] on input "[PERSON_NAME]" at bounding box center [229, 97] width 295 height 13
type input "ezeokonkwo"
click at [367, 134] on button "Search" at bounding box center [367, 134] width 41 height 14
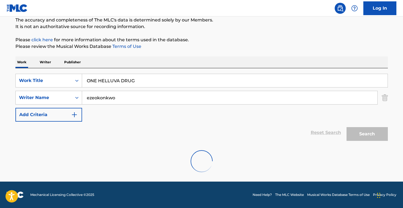
scroll to position [31, 0]
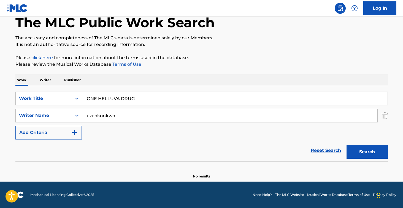
click at [153, 92] on input "ONE HELLUVA DRUG" at bounding box center [235, 98] width 306 height 13
click at [152, 98] on input "ONE HELLUVA DRUG" at bounding box center [235, 98] width 306 height 13
paste input "MORE MOËT"
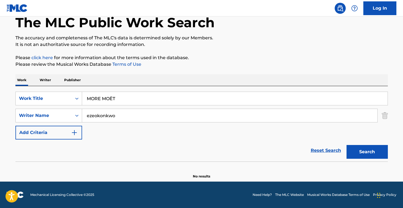
type input "MORE MOËT"
click at [367, 152] on button "Search" at bounding box center [367, 152] width 41 height 14
click at [132, 118] on input "ezeokonkwo" at bounding box center [229, 115] width 295 height 13
click at [367, 152] on button "Search" at bounding box center [367, 152] width 41 height 14
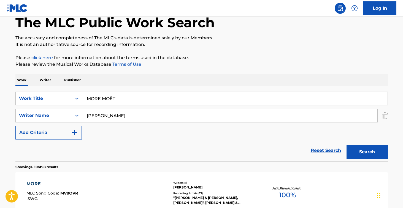
type input "[PERSON_NAME]"
drag, startPoint x: 132, startPoint y: 118, endPoint x: 128, endPoint y: 131, distance: 13.3
click at [128, 131] on div "SearchWithCriteriaced8795d-6d45-440f-851c-e075222c3137 Work Title MORE MOËT Sea…" at bounding box center [201, 116] width 373 height 48
click at [129, 122] on input "[PERSON_NAME]" at bounding box center [229, 115] width 295 height 13
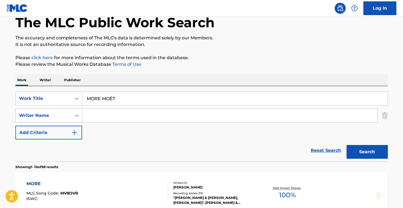
click at [367, 152] on button "Search" at bounding box center [367, 152] width 41 height 14
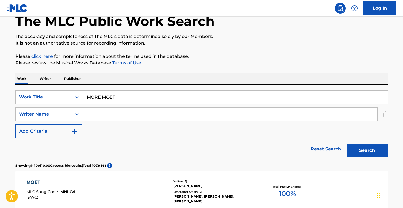
click at [145, 89] on div "SearchWithCriteriaced8795d-6d45-440f-851c-e075222c3137 Work Title MORE MOËT Sea…" at bounding box center [201, 123] width 373 height 76
click at [145, 93] on input "MORE MOËT" at bounding box center [235, 97] width 306 height 13
paste input "KISS THA RING"
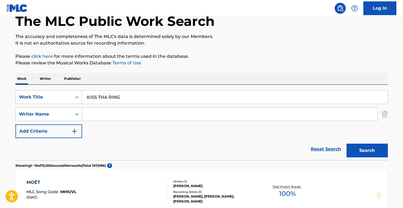
type input "KISS THA RING"
click at [367, 151] on button "Search" at bounding box center [367, 151] width 41 height 14
click at [141, 114] on input "Search Form" at bounding box center [229, 114] width 295 height 13
type input "w"
click at [367, 151] on button "Search" at bounding box center [367, 151] width 41 height 14
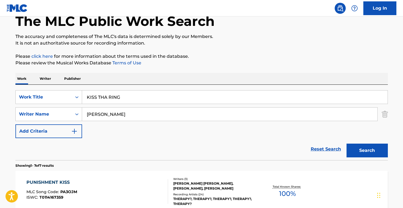
click at [141, 114] on input "[PERSON_NAME]" at bounding box center [229, 114] width 295 height 13
type input "ezeokonkwo"
click at [367, 151] on button "Search" at bounding box center [367, 151] width 41 height 14
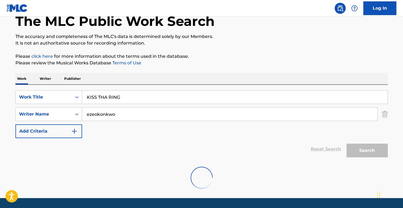
scroll to position [31, 0]
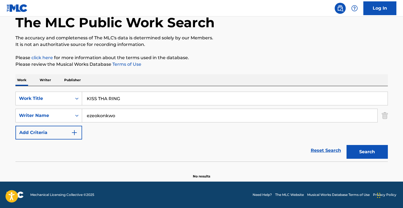
click at [137, 99] on input "KISS THA RING" at bounding box center [235, 98] width 306 height 13
paste input "JUST BREATHE"
type input "JUST BREATHE"
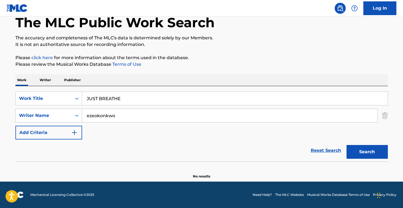
click at [367, 152] on button "Search" at bounding box center [367, 152] width 41 height 14
click at [173, 115] on input "ezeokonkwo" at bounding box center [229, 115] width 295 height 13
click at [367, 152] on button "Search" at bounding box center [367, 152] width 41 height 14
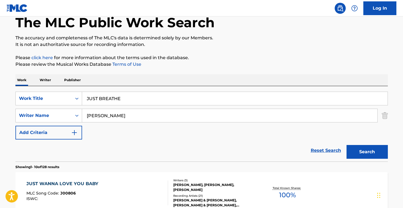
drag, startPoint x: 173, startPoint y: 115, endPoint x: 166, endPoint y: 116, distance: 6.7
click at [166, 116] on input "[PERSON_NAME]" at bounding box center [229, 115] width 295 height 13
click at [367, 152] on button "Search" at bounding box center [367, 152] width 41 height 14
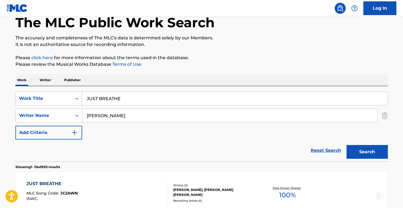
click at [118, 115] on input "[PERSON_NAME]" at bounding box center [229, 115] width 295 height 13
type input "[PERSON_NAME]"
click at [367, 152] on button "Search" at bounding box center [367, 152] width 41 height 14
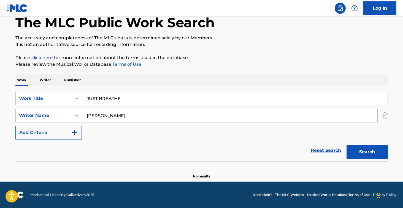
click at [158, 95] on input "JUST BREATHE" at bounding box center [235, 98] width 306 height 13
paste input "GOODBYE, COME AGAIN"
type input "GOODBYE, COME AGAIN"
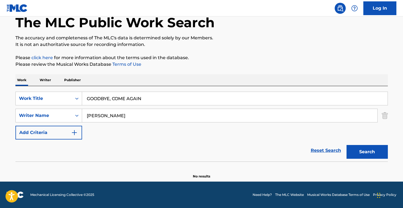
click at [367, 152] on button "Search" at bounding box center [367, 152] width 41 height 14
click at [160, 117] on input "[PERSON_NAME]" at bounding box center [229, 115] width 295 height 13
click at [367, 152] on button "Search" at bounding box center [367, 152] width 41 height 14
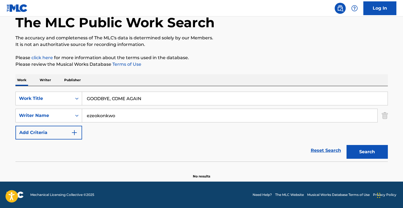
click at [145, 120] on input "ezeokonkwo" at bounding box center [229, 115] width 295 height 13
type input "[DEMOGRAPHIC_DATA][PERSON_NAME]"
click at [367, 152] on button "Search" at bounding box center [367, 152] width 41 height 14
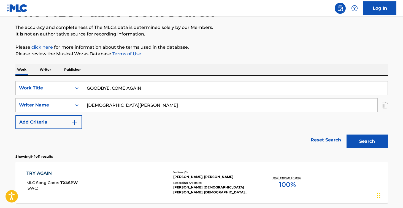
scroll to position [50, 0]
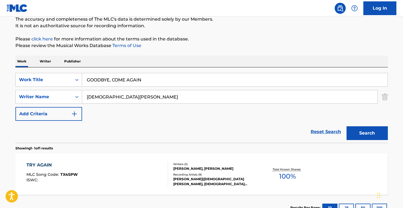
click at [142, 82] on input "GOODBYE, COME AGAIN" at bounding box center [235, 79] width 306 height 13
paste input "DIE LIKE THIS"
type input "DIE LIKE THIS"
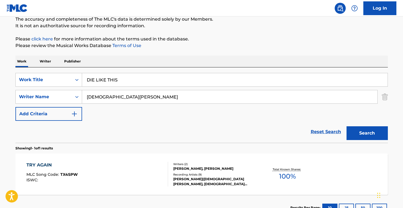
click at [367, 133] on button "Search" at bounding box center [367, 134] width 41 height 14
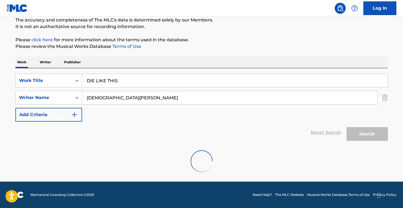
scroll to position [49, 0]
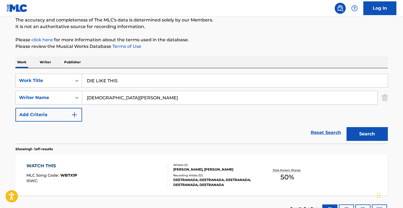
click at [135, 97] on input "[DEMOGRAPHIC_DATA][PERSON_NAME]" at bounding box center [229, 97] width 295 height 13
click at [367, 134] on button "Search" at bounding box center [367, 134] width 41 height 14
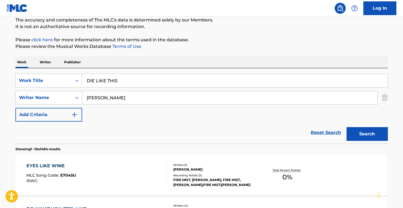
click at [135, 96] on input "[PERSON_NAME]" at bounding box center [229, 97] width 295 height 13
click at [367, 134] on button "Search" at bounding box center [367, 134] width 41 height 14
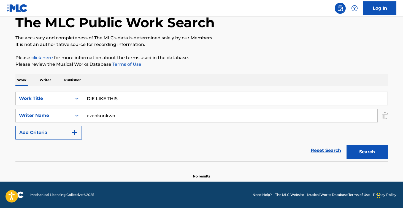
scroll to position [31, 0]
click at [129, 113] on input "ezeokonkwo" at bounding box center [229, 115] width 295 height 13
click at [367, 152] on button "Search" at bounding box center [367, 152] width 41 height 14
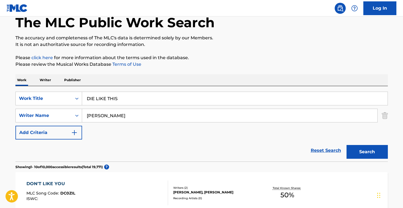
type input "[PERSON_NAME]"
click at [126, 98] on input "DIE LIKE THIS" at bounding box center [235, 98] width 306 height 13
type input "no broke boys"
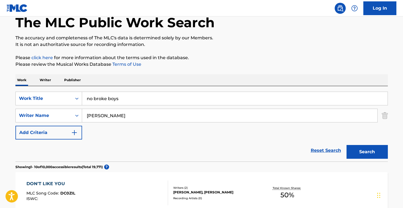
click at [113, 113] on input "[PERSON_NAME]" at bounding box center [229, 115] width 295 height 13
type input "[PERSON_NAME]"
click at [367, 152] on button "Search" at bounding box center [367, 152] width 41 height 14
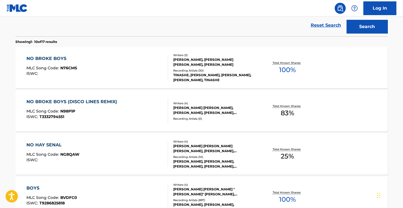
scroll to position [157, 0]
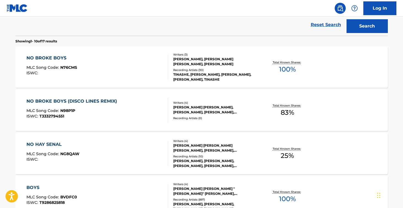
click at [147, 105] on div "NO BROKE BOYS (DISCO LINES REMIX) MLC Song Code : N98P1P ISWC : T3332794551" at bounding box center [97, 110] width 142 height 25
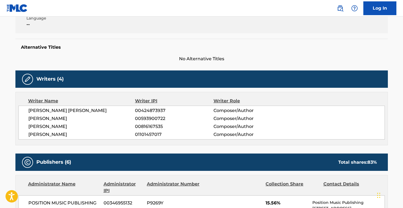
scroll to position [50, 0]
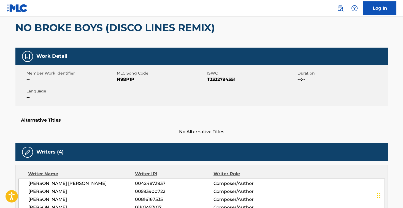
click at [129, 81] on span "N98P1P" at bounding box center [161, 79] width 89 height 7
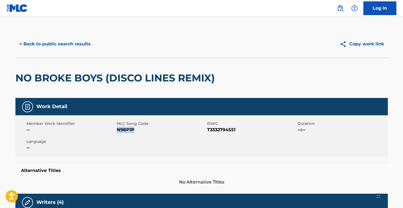
scroll to position [0, 0]
click at [63, 56] on div "< Back to public search results Copy work link" at bounding box center [201, 44] width 373 height 28
click at [63, 49] on button "< Back to public search results" at bounding box center [54, 44] width 79 height 14
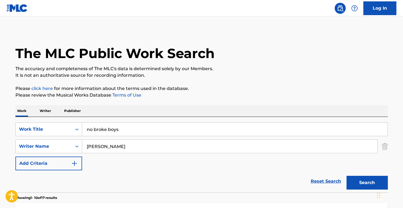
click at [133, 129] on input "no broke boys" at bounding box center [235, 129] width 306 height 13
type input "no broke boys remix"
click at [367, 183] on button "Search" at bounding box center [367, 183] width 41 height 14
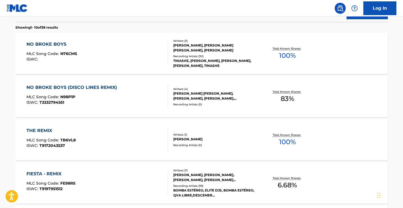
scroll to position [170, 0]
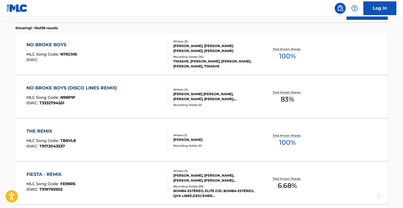
click at [147, 57] on div "NO BROKE BOYS MLC Song Code : N76CMS ISWC :" at bounding box center [97, 54] width 142 height 25
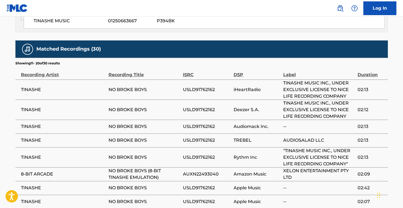
scroll to position [924, 0]
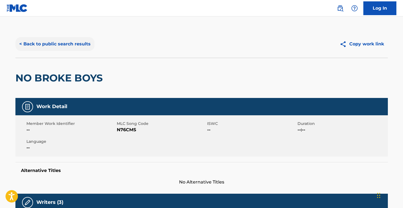
scroll to position [0, 0]
click at [71, 46] on button "< Back to public search results" at bounding box center [54, 44] width 79 height 14
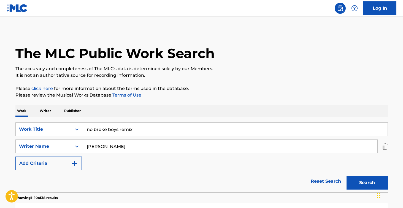
click at [127, 125] on input "no broke boys remix" at bounding box center [235, 129] width 306 height 13
type input "beautiful things"
click at [114, 146] on input "[PERSON_NAME]" at bounding box center [229, 146] width 295 height 13
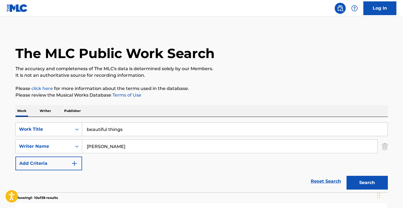
click at [114, 146] on input "[PERSON_NAME]" at bounding box center [229, 146] width 295 height 13
type input "[PERSON_NAME]"
click at [367, 183] on button "Search" at bounding box center [367, 183] width 41 height 14
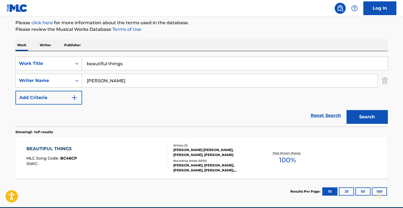
scroll to position [70, 0]
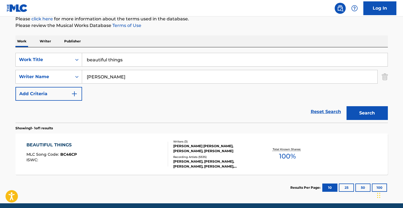
click at [142, 147] on div "BEAUTIFUL THINGS MLC Song Code : BC46CP ISWC :" at bounding box center [97, 154] width 142 height 25
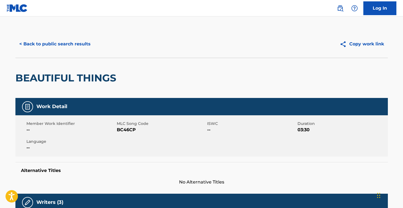
click at [126, 128] on span "BC46CP" at bounding box center [161, 130] width 89 height 7
click at [77, 46] on button "< Back to public search results" at bounding box center [54, 44] width 79 height 14
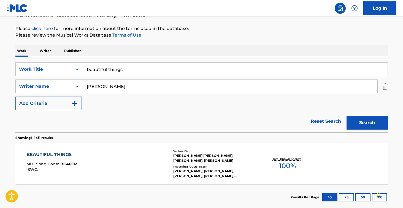
click at [108, 65] on input "beautiful things" at bounding box center [235, 69] width 306 height 13
paste input "Another Life"
type input "Another Life"
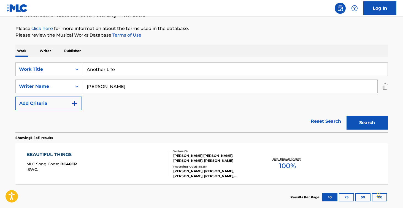
click at [132, 85] on input "[PERSON_NAME]" at bounding box center [229, 86] width 295 height 13
click at [367, 123] on button "Search" at bounding box center [367, 123] width 41 height 14
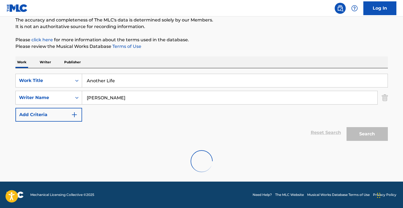
scroll to position [31, 0]
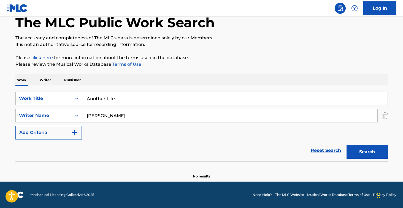
click at [96, 119] on input "[PERSON_NAME]" at bounding box center [229, 115] width 295 height 13
click at [95, 115] on input "[PERSON_NAME]" at bounding box center [229, 115] width 295 height 13
type input "[PERSON_NAME]"
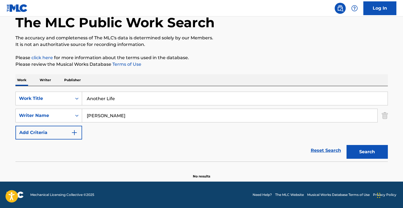
click at [367, 152] on button "Search" at bounding box center [367, 152] width 41 height 14
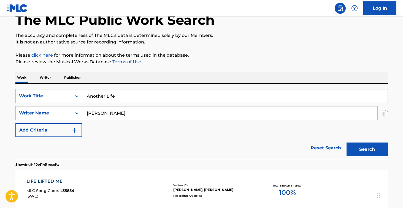
scroll to position [34, 0]
click at [106, 116] on input "[PERSON_NAME]" at bounding box center [229, 112] width 295 height 13
click at [367, 149] on button "Search" at bounding box center [367, 149] width 41 height 14
type input "sza"
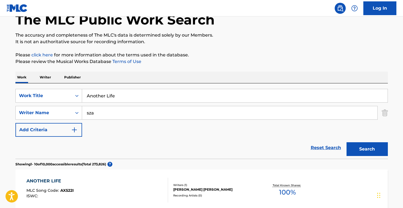
click at [367, 149] on button "Search" at bounding box center [367, 149] width 41 height 14
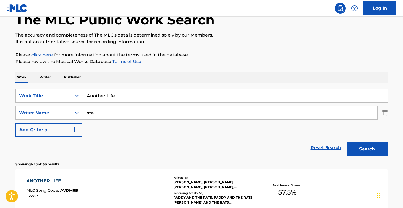
click at [106, 115] on input "sza" at bounding box center [229, 112] width 295 height 13
click at [367, 149] on button "Search" at bounding box center [367, 149] width 41 height 14
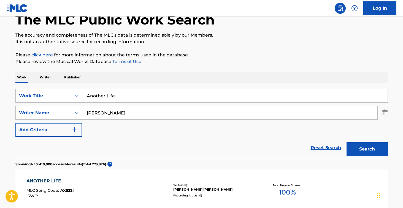
click at [367, 149] on button "Search" at bounding box center [367, 149] width 41 height 14
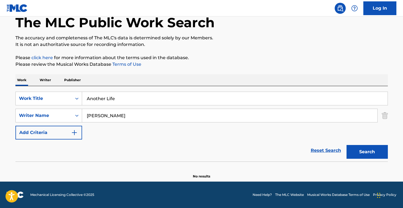
scroll to position [31, 0]
click at [173, 116] on input "[PERSON_NAME]" at bounding box center [229, 115] width 295 height 13
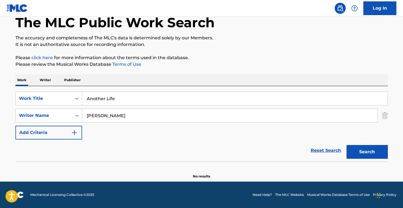
click at [173, 116] on input "[PERSON_NAME]" at bounding box center [229, 115] width 295 height 13
click at [367, 152] on button "Search" at bounding box center [367, 152] width 41 height 14
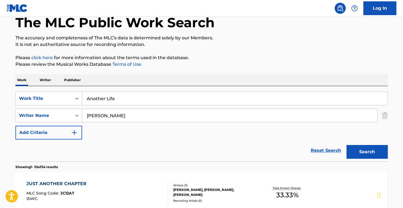
click at [147, 112] on input "[PERSON_NAME]" at bounding box center [229, 115] width 295 height 13
paste input ""[PERSON_NAME]""
click at [89, 115] on input ""[PERSON_NAME]" at bounding box center [229, 115] width 295 height 13
click at [367, 152] on button "Search" at bounding box center [367, 152] width 41 height 14
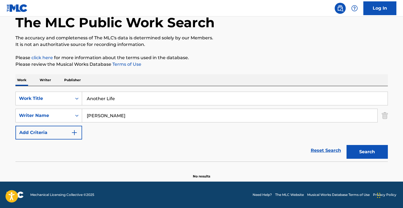
click at [93, 116] on input "[PERSON_NAME]" at bounding box center [229, 115] width 295 height 13
type input "[PERSON_NAME]"
click at [367, 152] on button "Search" at bounding box center [367, 152] width 41 height 14
click at [238, 0] on nav "Log In" at bounding box center [201, 8] width 403 height 17
